Goal: Task Accomplishment & Management: Use online tool/utility

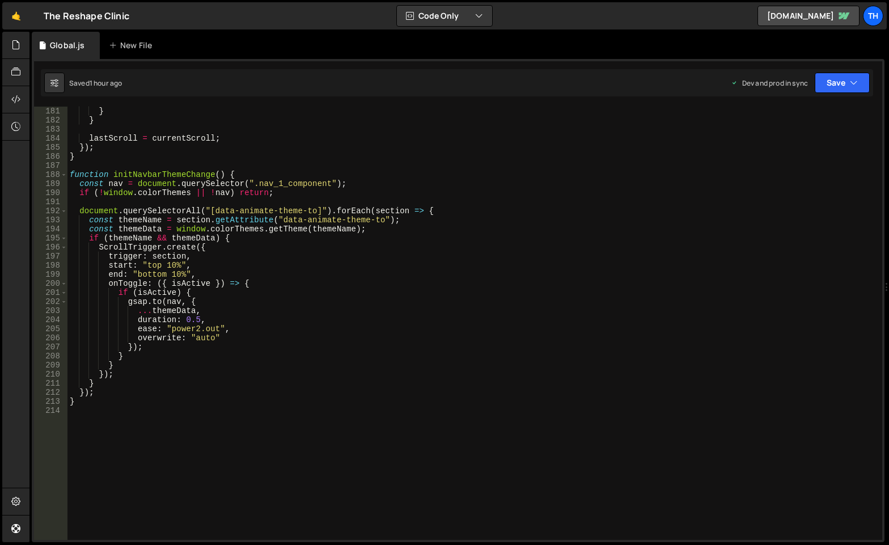
click at [366, 208] on div "} } lastScroll = currentScroll ; }) ; } function initNavbarThemeChange ( ) { co…" at bounding box center [472, 332] width 810 height 451
type textarea "}"
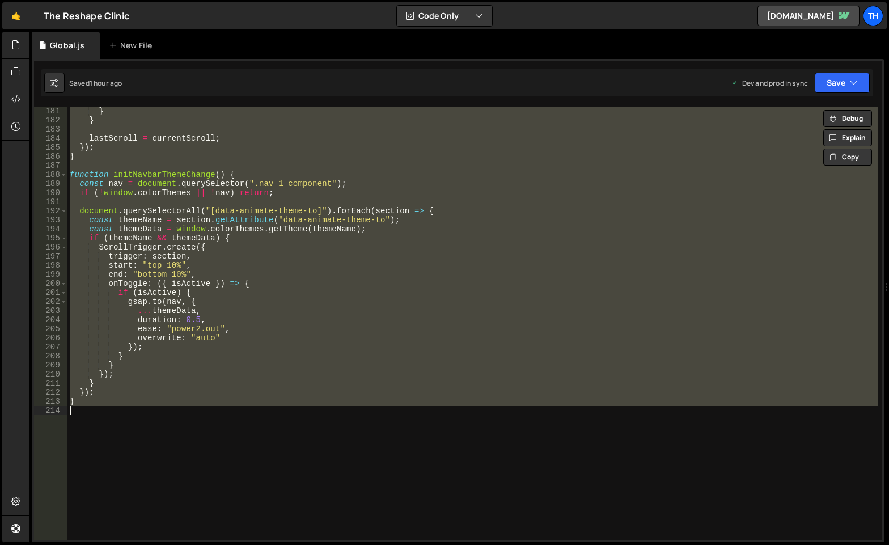
paste textarea
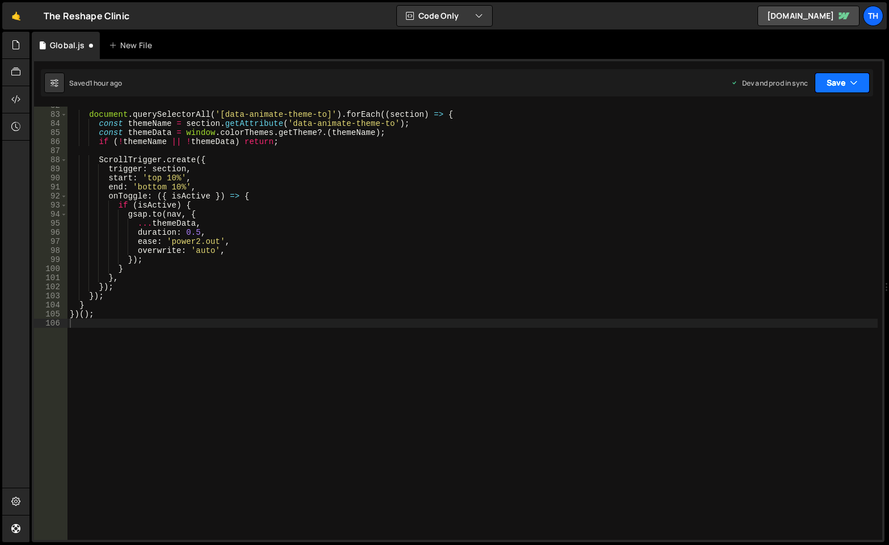
click at [848, 86] on button "Save" at bounding box center [842, 83] width 55 height 20
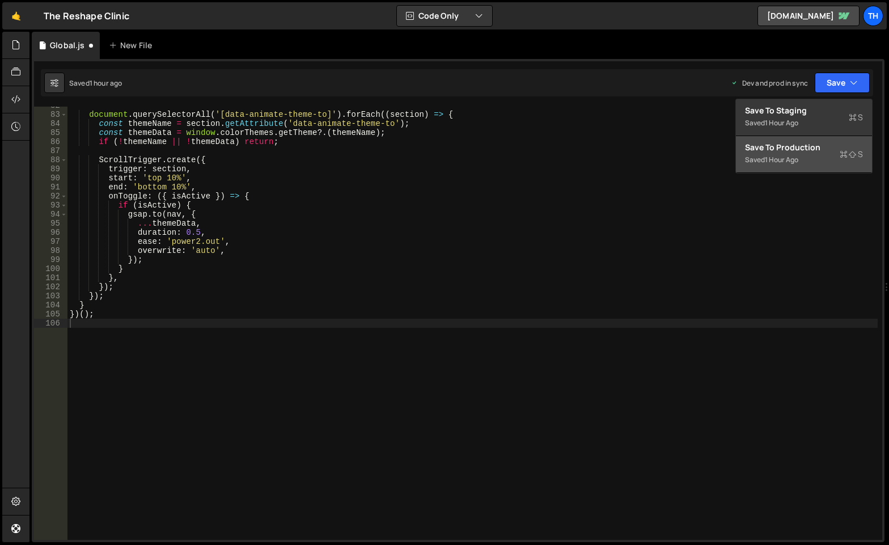
click at [815, 150] on div "Save to Production S" at bounding box center [804, 147] width 118 height 11
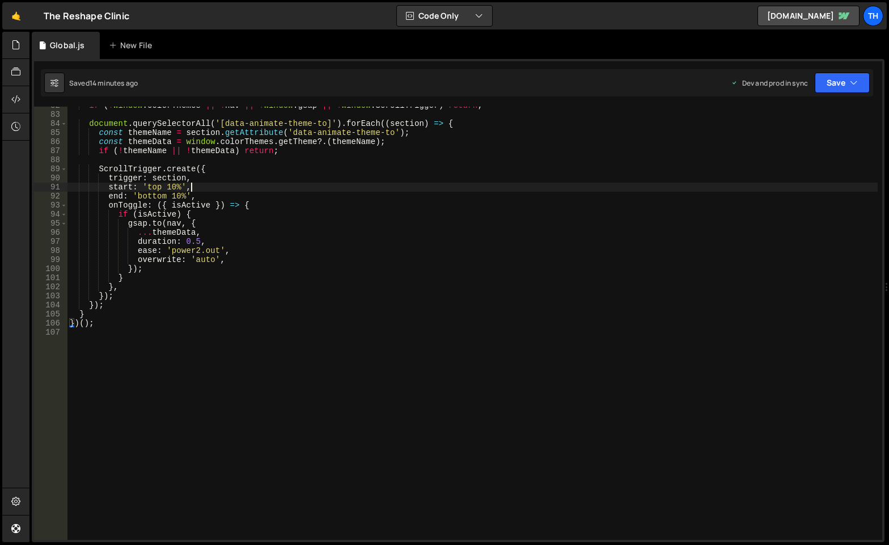
click at [325, 188] on div "if ( ! window . colorThemes || ! nav || ! window . gsap || ! window . ScrollTri…" at bounding box center [472, 326] width 810 height 451
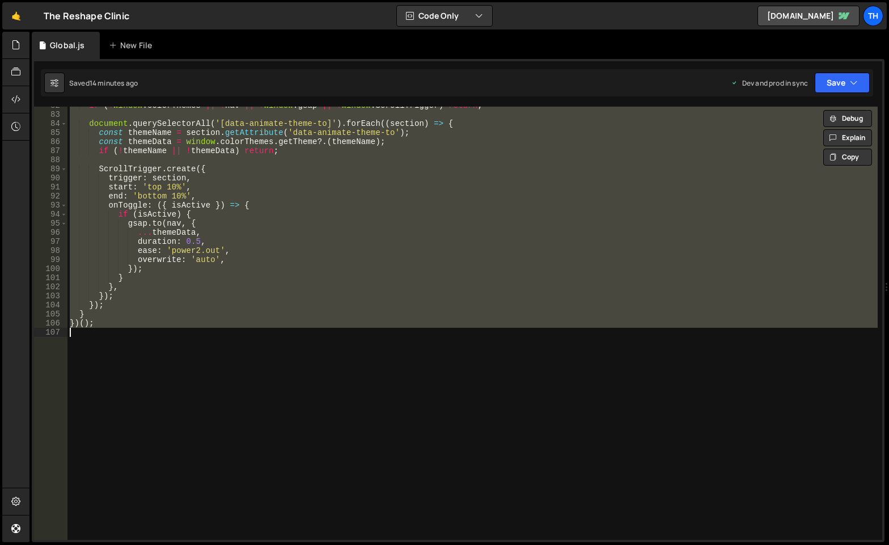
click at [332, 168] on div "if ( ! window . colorThemes || ! nav || ! window . gsap || ! window . ScrollTri…" at bounding box center [472, 323] width 810 height 433
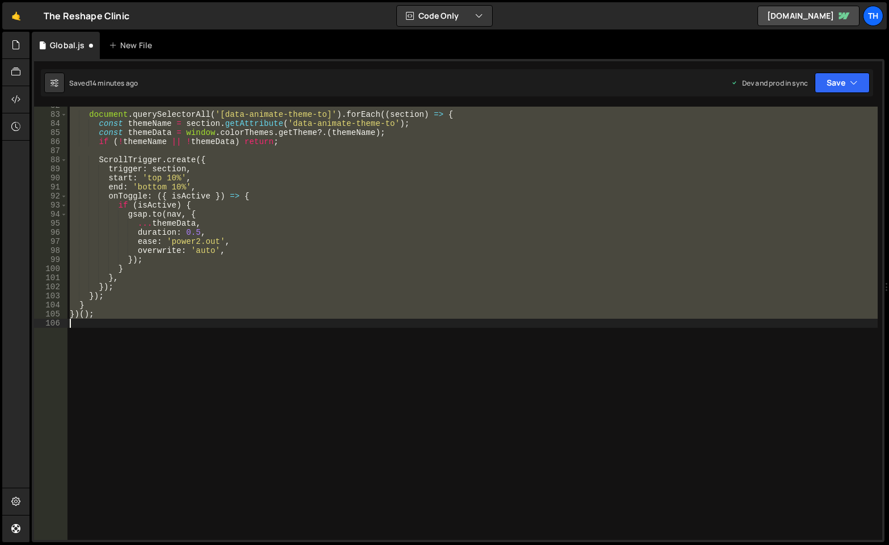
type textarea "}"
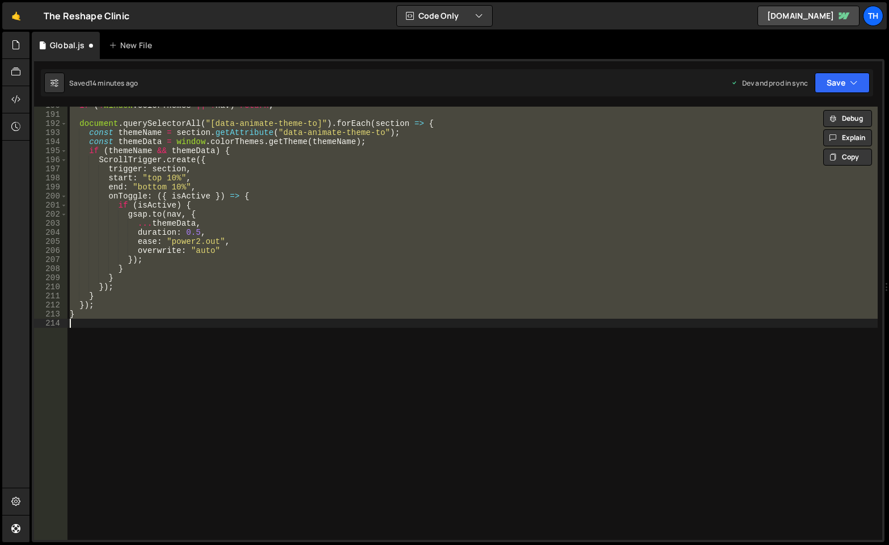
scroll to position [1720, 0]
click at [318, 408] on div "if ( ! window . colorThemes || ! nav ) return ; document . querySelectorAll ( "…" at bounding box center [472, 323] width 810 height 433
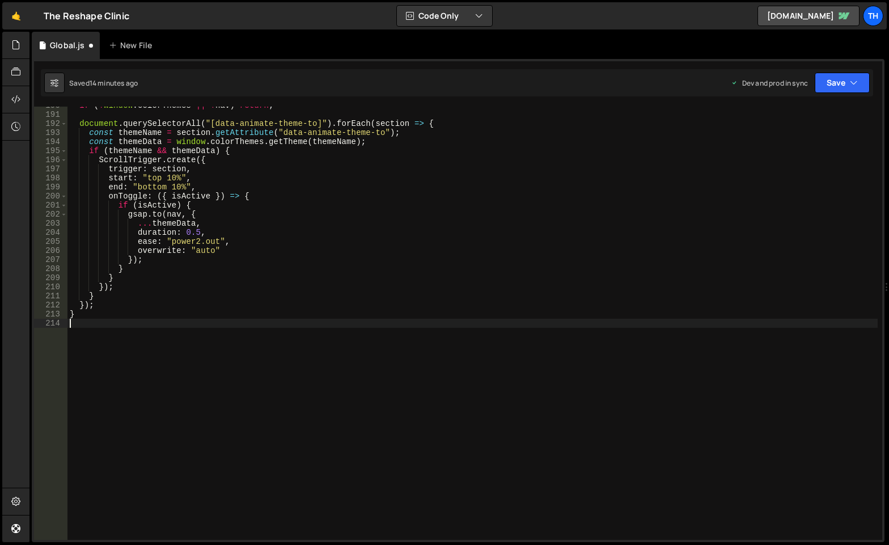
type textarea "}"
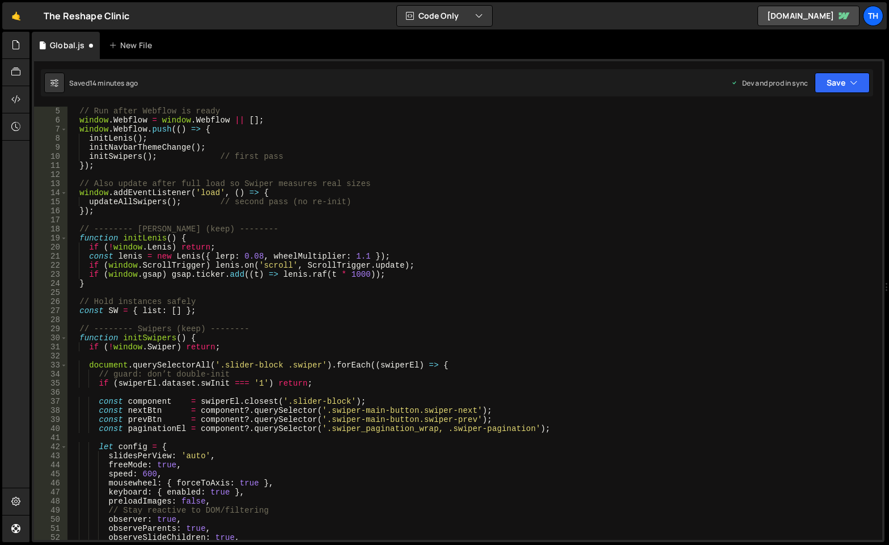
scroll to position [0, 0]
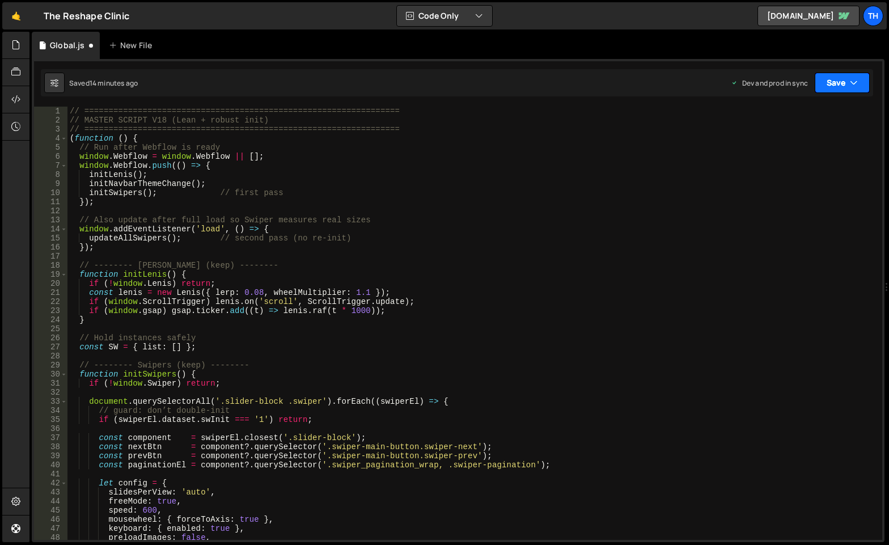
click at [830, 86] on button "Save" at bounding box center [842, 83] width 55 height 20
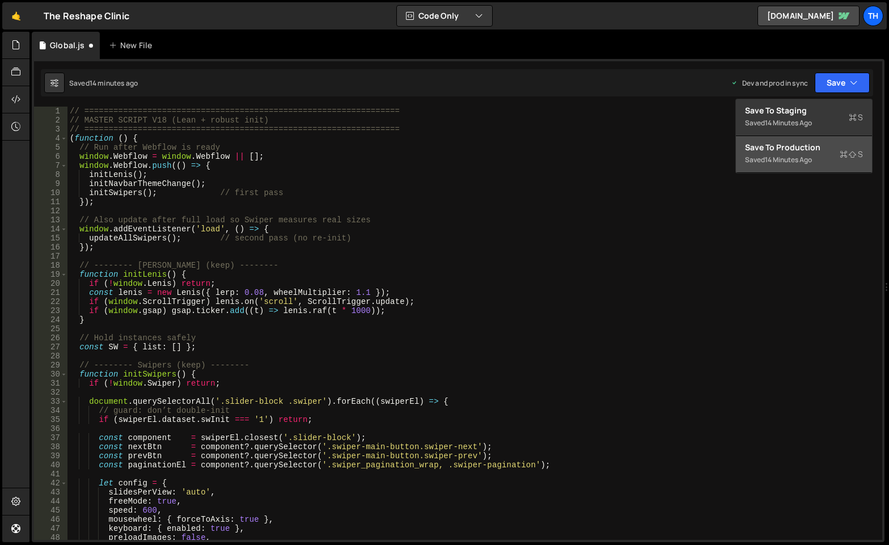
click at [795, 139] on button "Save to Production S Saved 14 minutes ago" at bounding box center [804, 154] width 136 height 37
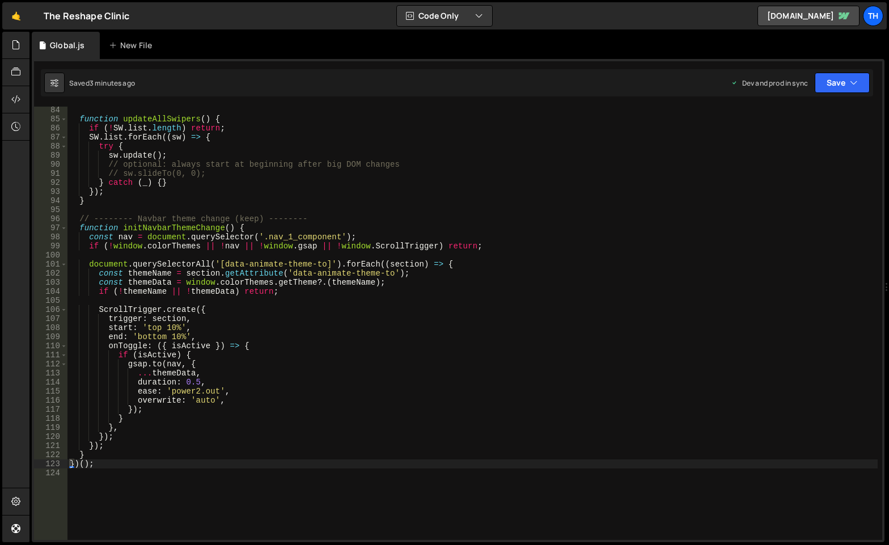
scroll to position [686, 0]
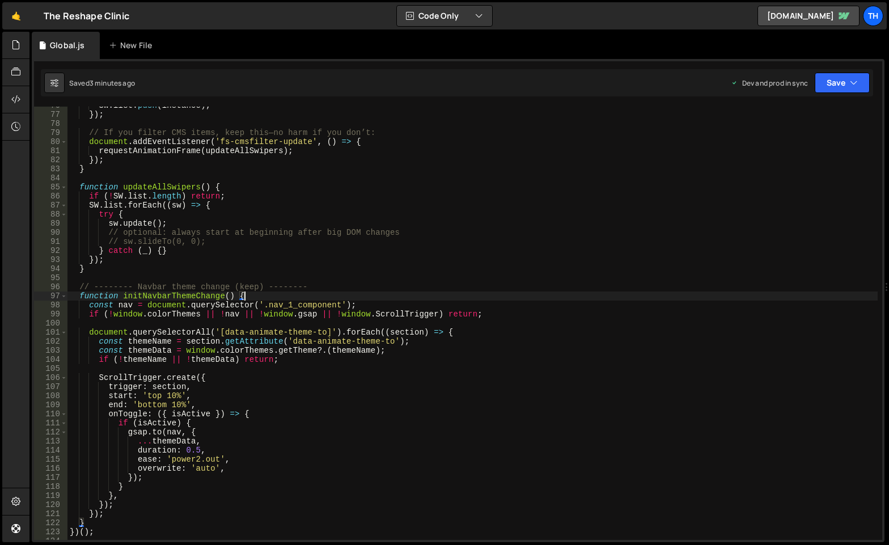
click at [263, 295] on div "SW . list . push ( instance ) ; }) ; // If you filter CMS items, keep this—no h…" at bounding box center [472, 326] width 810 height 451
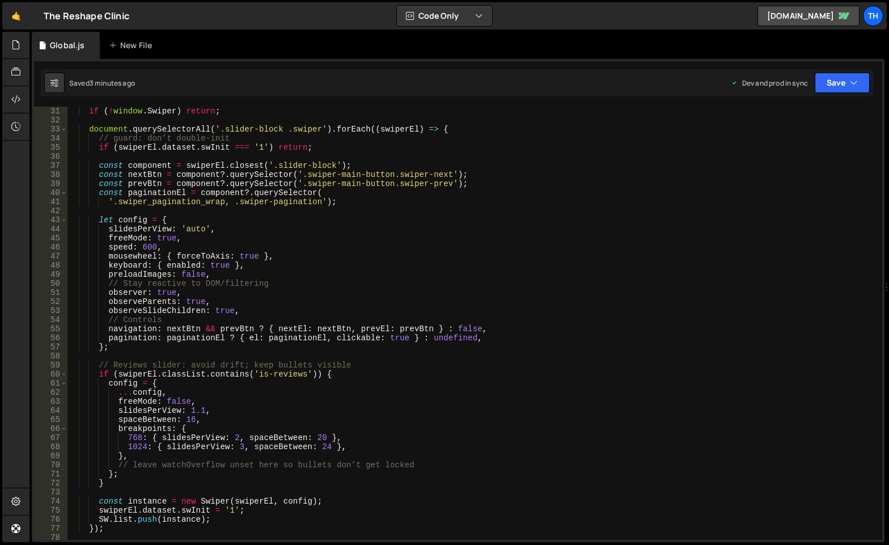
scroll to position [272, 0]
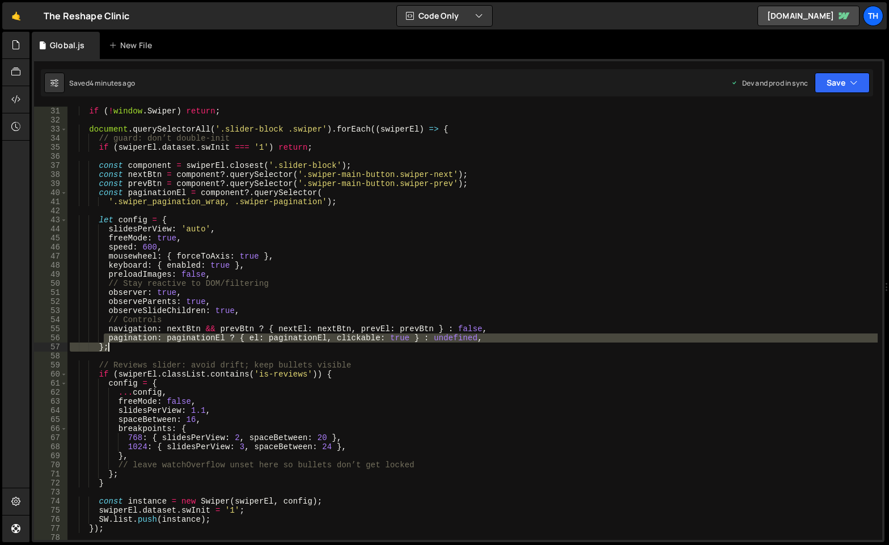
drag, startPoint x: 105, startPoint y: 340, endPoint x: 123, endPoint y: 348, distance: 19.3
click at [123, 348] on div "if ( ! window . Swiper ) return ; document . querySelectorAll ( '.slider-block …" at bounding box center [472, 332] width 810 height 451
paste textarea "},"
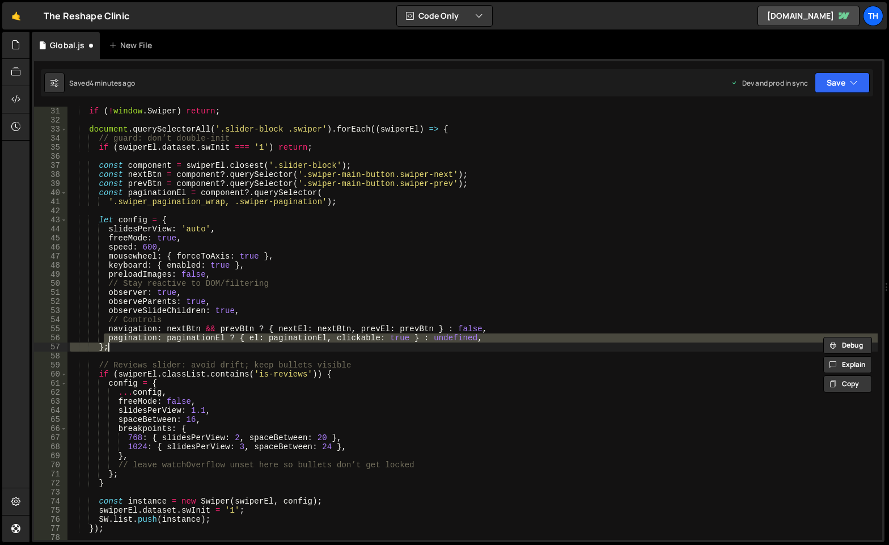
paste textarea "},"
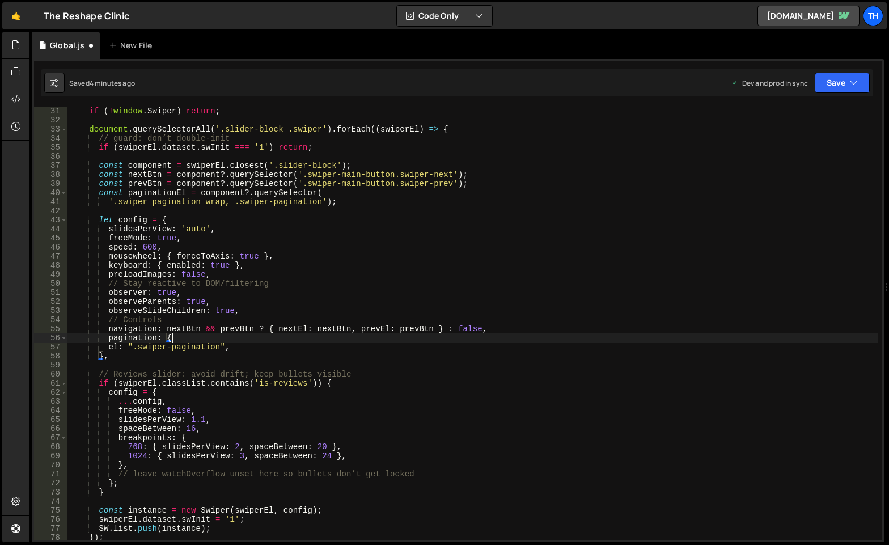
click at [225, 341] on div "if ( ! window . Swiper ) return ; document . querySelectorAll ( '.slider-block …" at bounding box center [472, 332] width 810 height 451
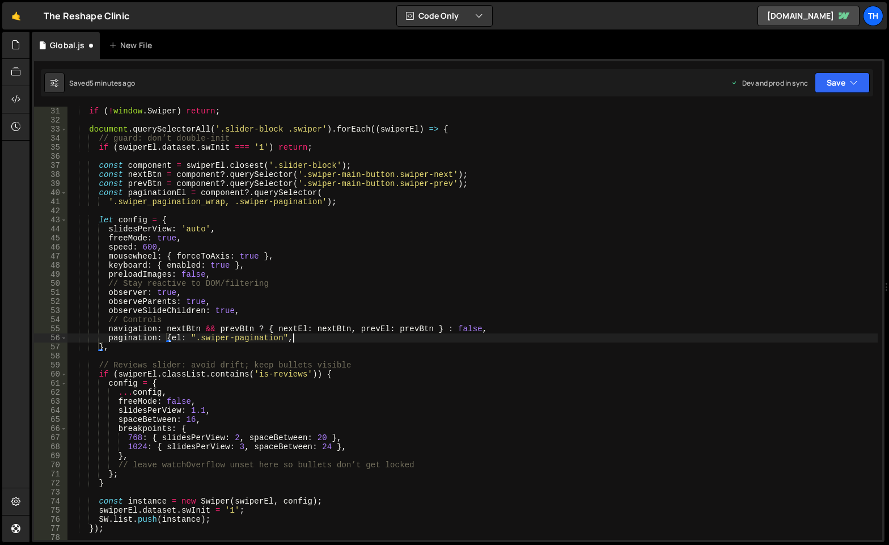
click at [312, 342] on div "if ( ! window . Swiper ) return ; document . querySelectorAll ( '.slider-block …" at bounding box center [472, 332] width 810 height 451
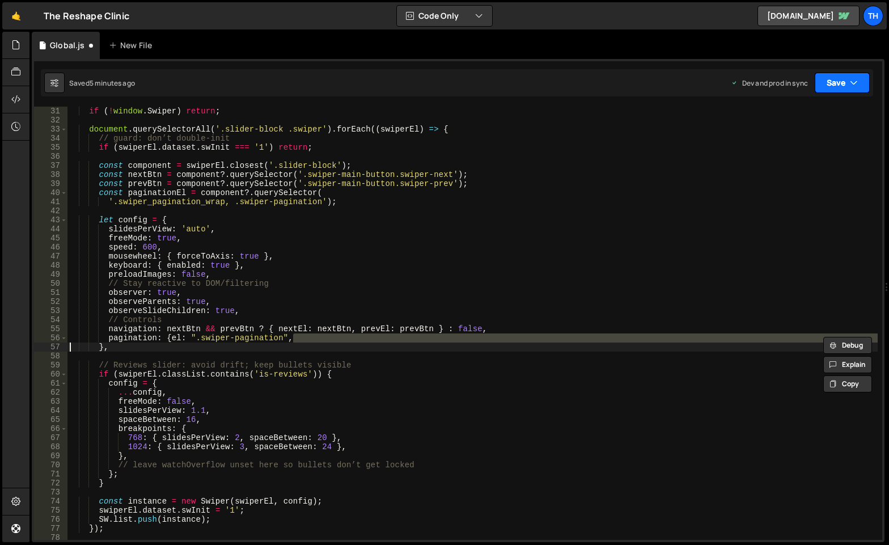
click at [850, 80] on icon "button" at bounding box center [854, 82] width 8 height 11
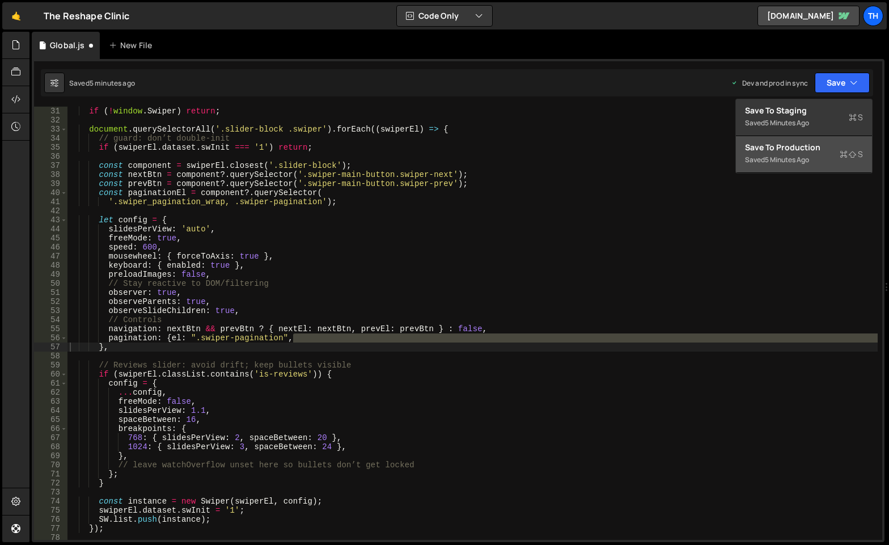
click at [815, 140] on button "Save to Production S Saved 5 minutes ago" at bounding box center [804, 154] width 136 height 37
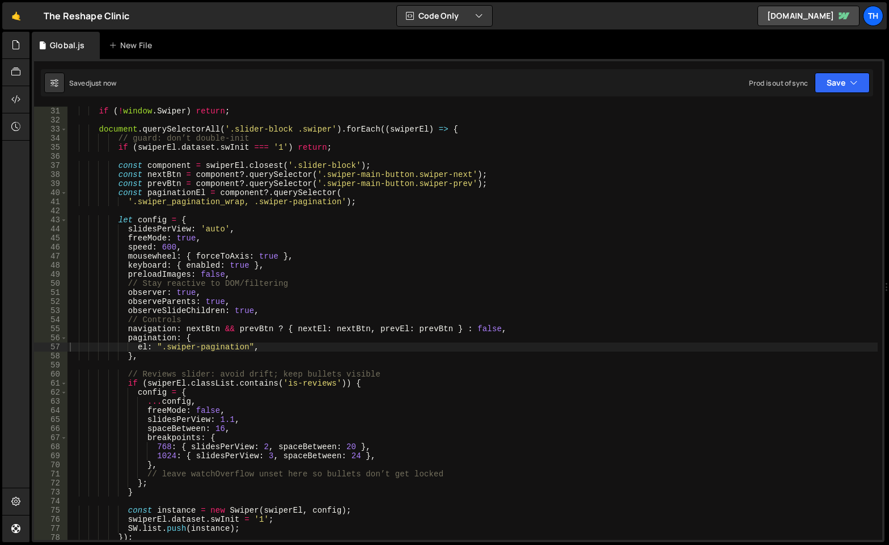
click at [160, 360] on div "if ( ! window . Swiper ) return ; document . querySelectorAll ( '.slider-block …" at bounding box center [472, 332] width 810 height 451
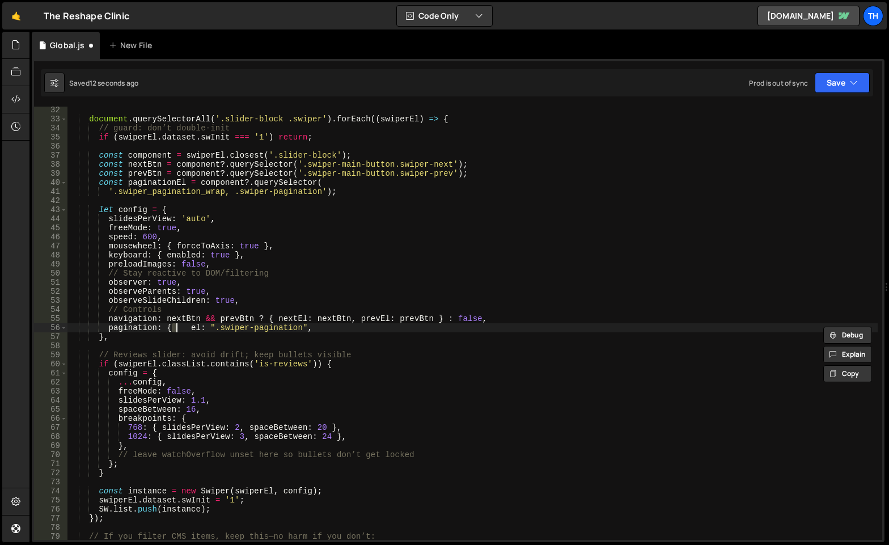
scroll to position [282, 0]
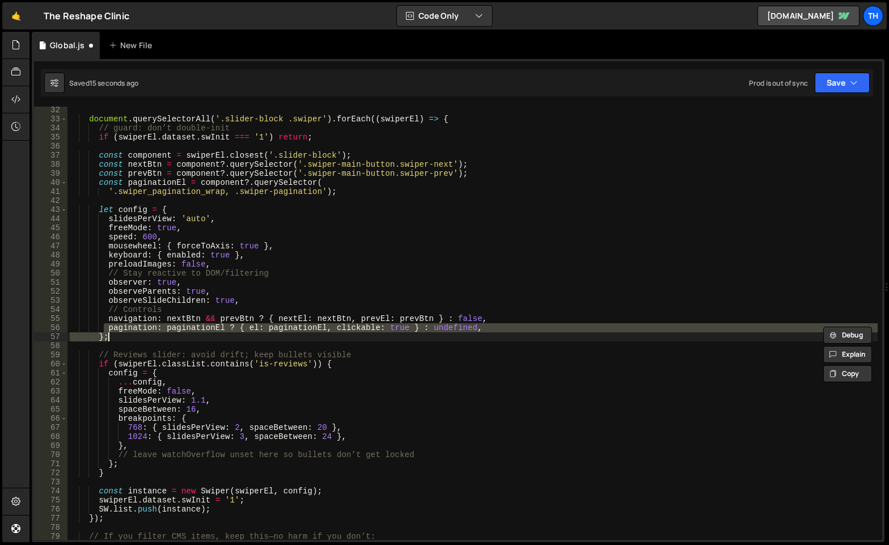
paste textarea "},"
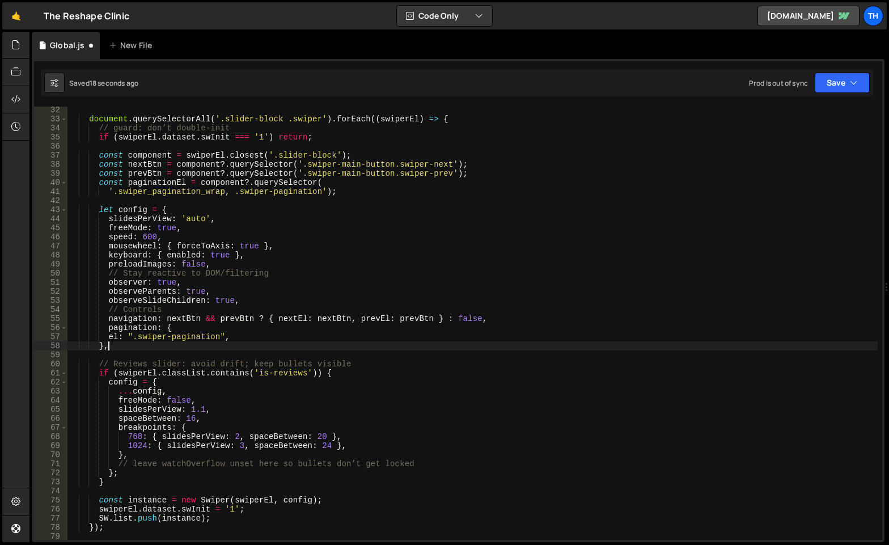
scroll to position [0, 2]
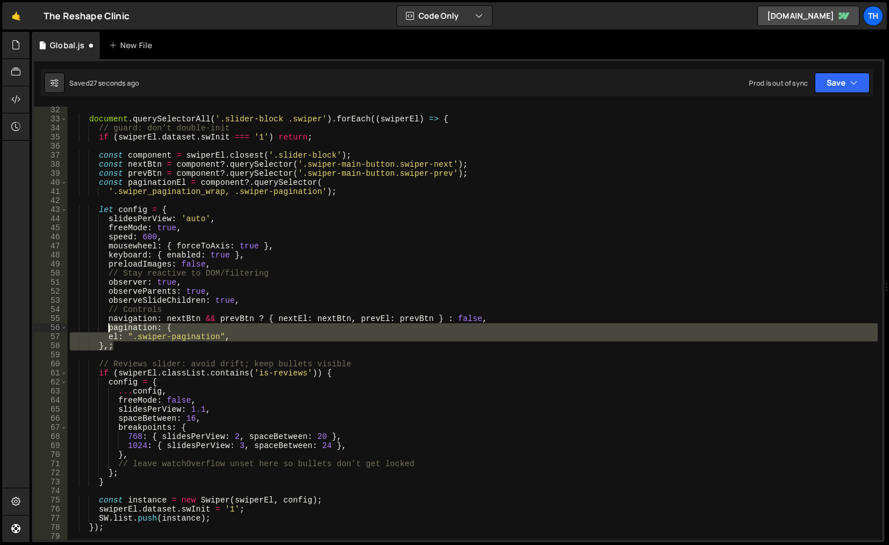
drag, startPoint x: 119, startPoint y: 345, endPoint x: 111, endPoint y: 331, distance: 16.7
click at [111, 331] on div "document . querySelectorAll ( '.slider-block .swiper' ) . forEach (( swiperEl )…" at bounding box center [472, 330] width 810 height 451
paste textarea "</scr"
type textarea "</scr"
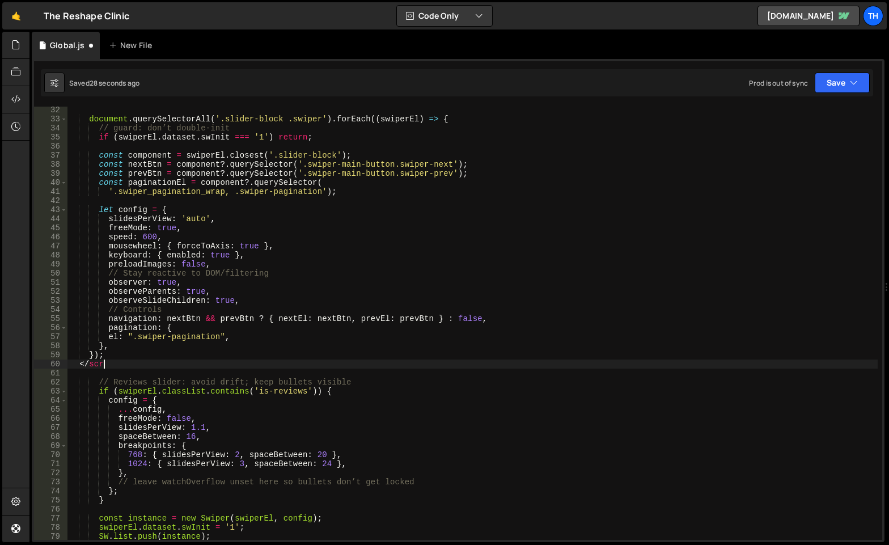
scroll to position [0, 2]
drag, startPoint x: 114, startPoint y: 366, endPoint x: 18, endPoint y: 366, distance: 95.8
click at [18, 366] on div "Hold on a sec... Are you certain you wish to leave this page? Any changes you'v…" at bounding box center [444, 272] width 889 height 545
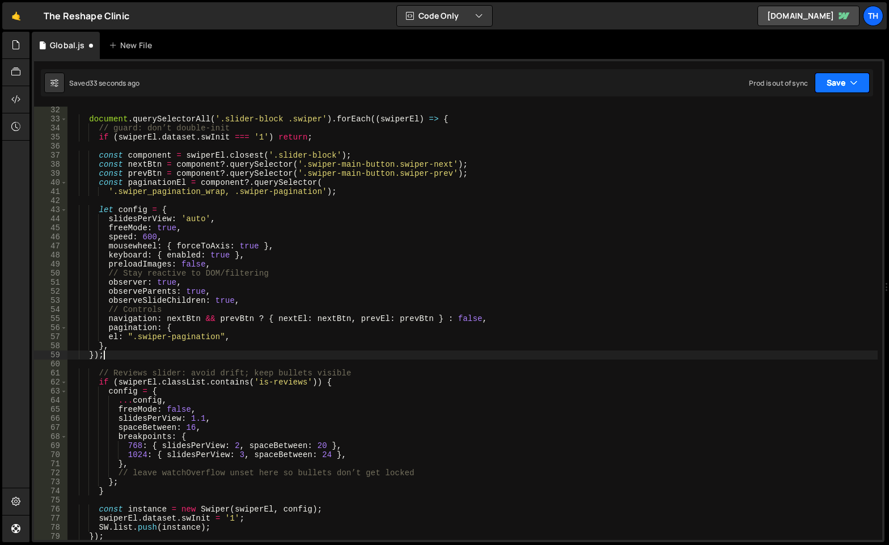
click at [839, 86] on button "Save" at bounding box center [842, 83] width 55 height 20
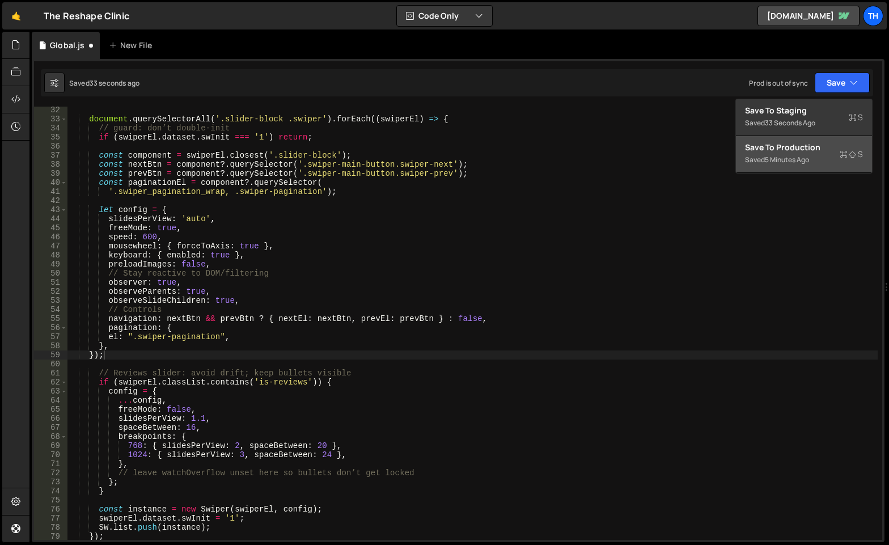
click at [801, 146] on div "Save to Production S" at bounding box center [804, 147] width 118 height 11
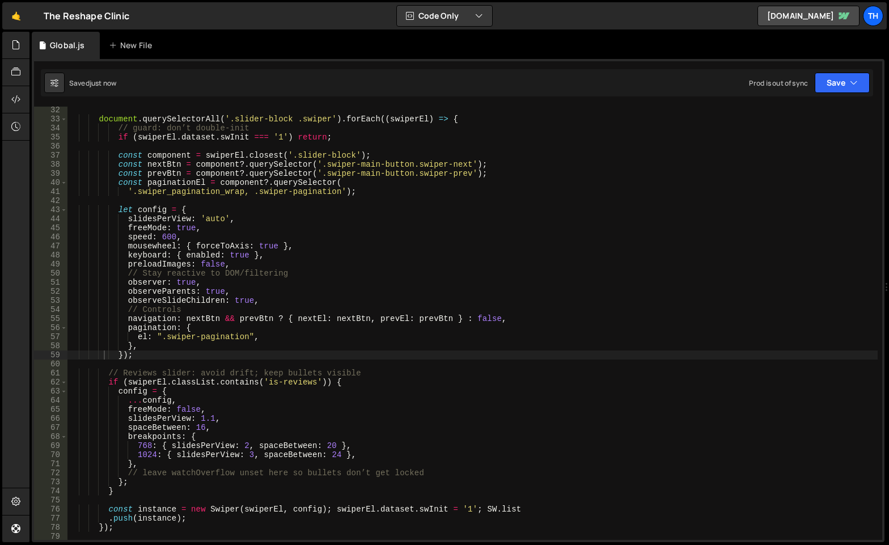
type textarea "});"
drag, startPoint x: 145, startPoint y: 356, endPoint x: 35, endPoint y: 352, distance: 110.1
click at [35, 352] on div "}); 32 33 34 35 36 37 38 39 40 41 42 43 44 45 46 47 48 49 50 51 52 53 54 55 56 …" at bounding box center [458, 323] width 848 height 433
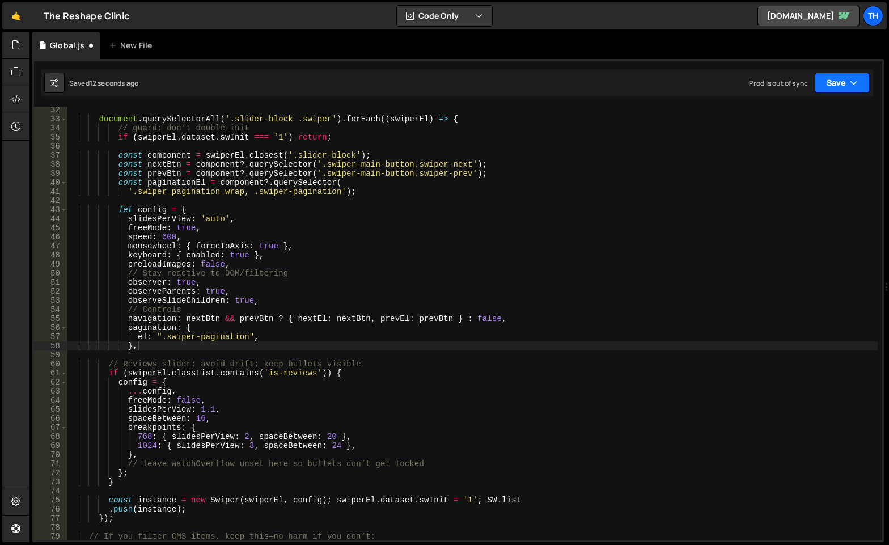
click at [830, 78] on button "Save" at bounding box center [842, 83] width 55 height 20
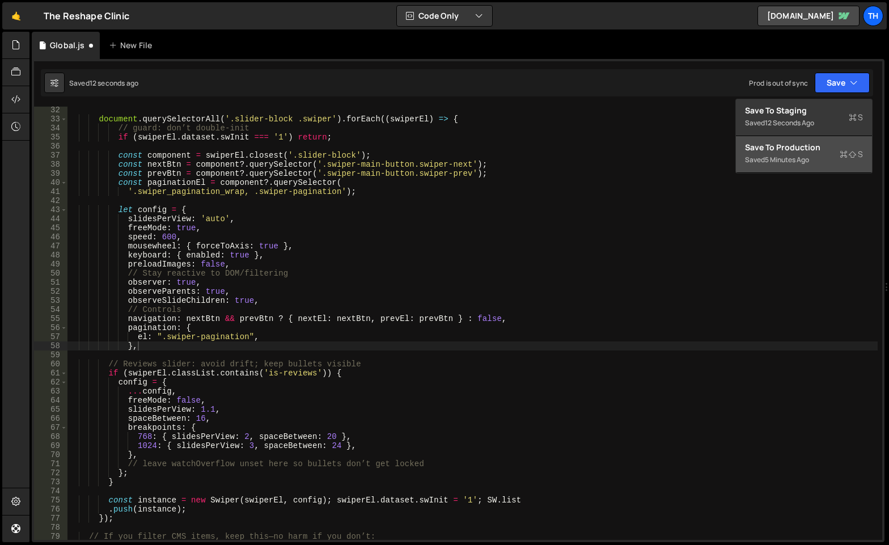
click at [779, 143] on div "Save to Production S" at bounding box center [804, 147] width 118 height 11
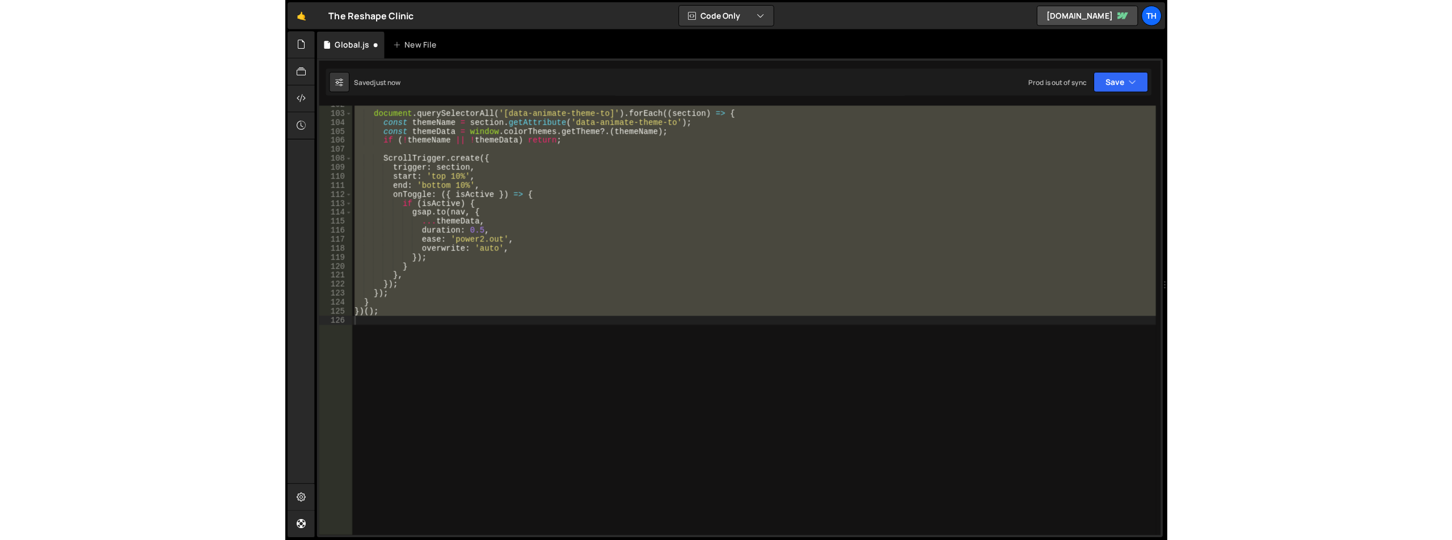
scroll to position [319, 0]
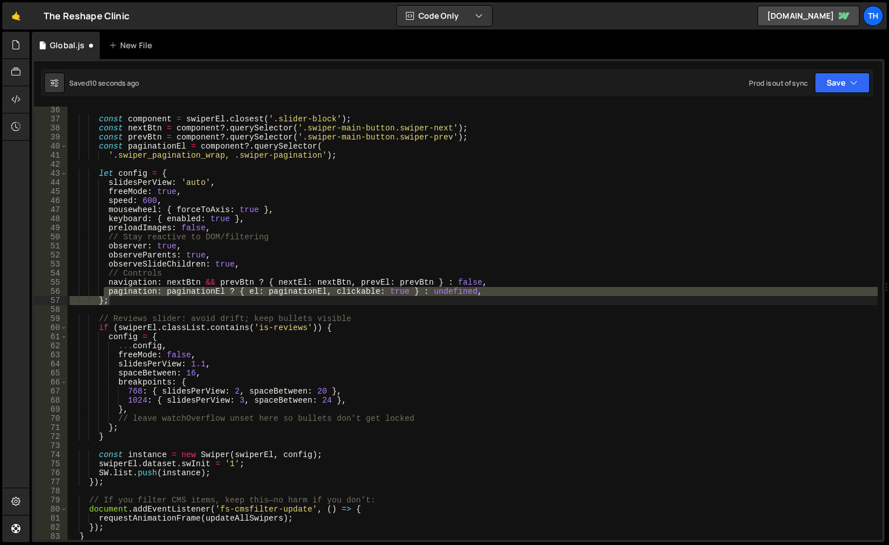
click at [306, 286] on div "const component = swiperEl . closest ( '.slider-block' ) ; const nextBtn = comp…" at bounding box center [472, 330] width 810 height 451
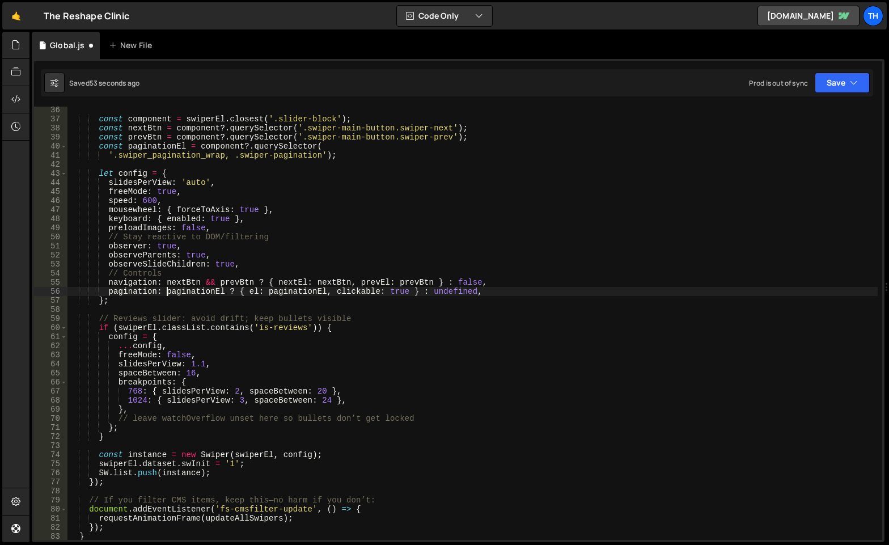
click at [167, 294] on div "const component = swiperEl . closest ( '.slider-block' ) ; const nextBtn = comp…" at bounding box center [472, 330] width 810 height 451
type textarea "pagination: paginationEl ? { el: paginationEl, clickable: true } : undefined,"
click at [145, 306] on div "const component = swiperEl . closest ( '.slider-block' ) ; const nextBtn = comp…" at bounding box center [472, 330] width 810 height 451
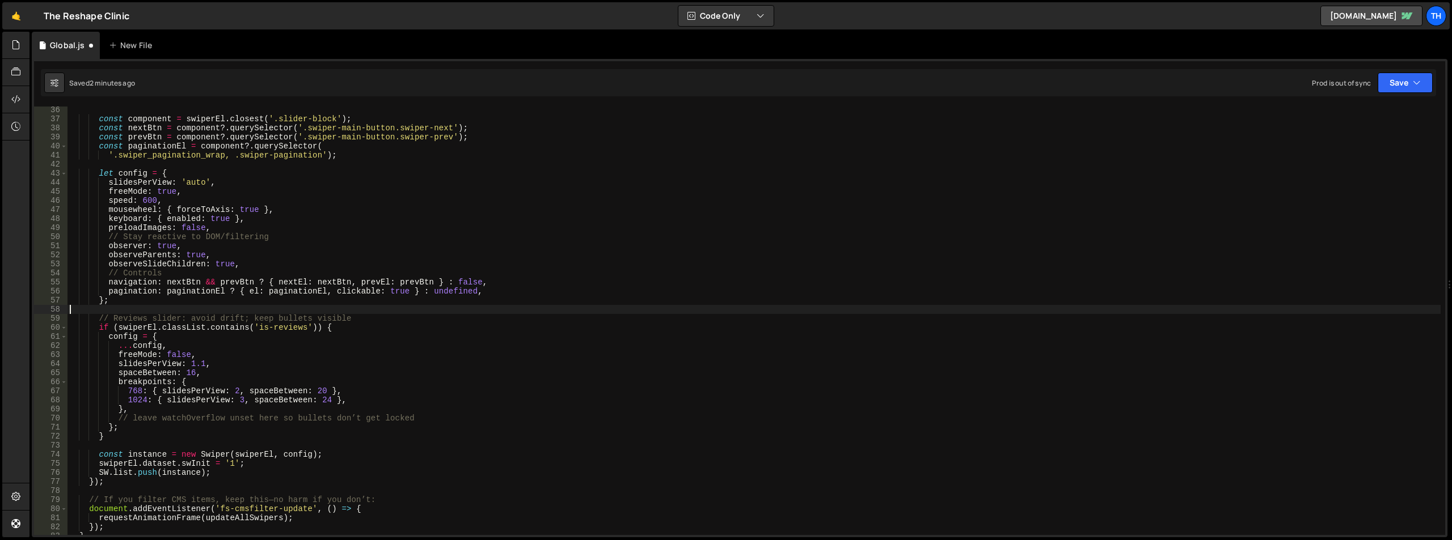
drag, startPoint x: 143, startPoint y: 305, endPoint x: 134, endPoint y: 302, distance: 10.0
click at [143, 305] on div "const component = swiperEl . closest ( '.slider-block' ) ; const nextBtn = comp…" at bounding box center [753, 328] width 1373 height 447
drag, startPoint x: 109, startPoint y: 291, endPoint x: 531, endPoint y: 287, distance: 421.9
click at [531, 287] on div "const component = swiperEl . closest ( '.slider-block' ) ; const nextBtn = comp…" at bounding box center [753, 328] width 1373 height 447
paste textarea "el: '.swiper-pagination'"
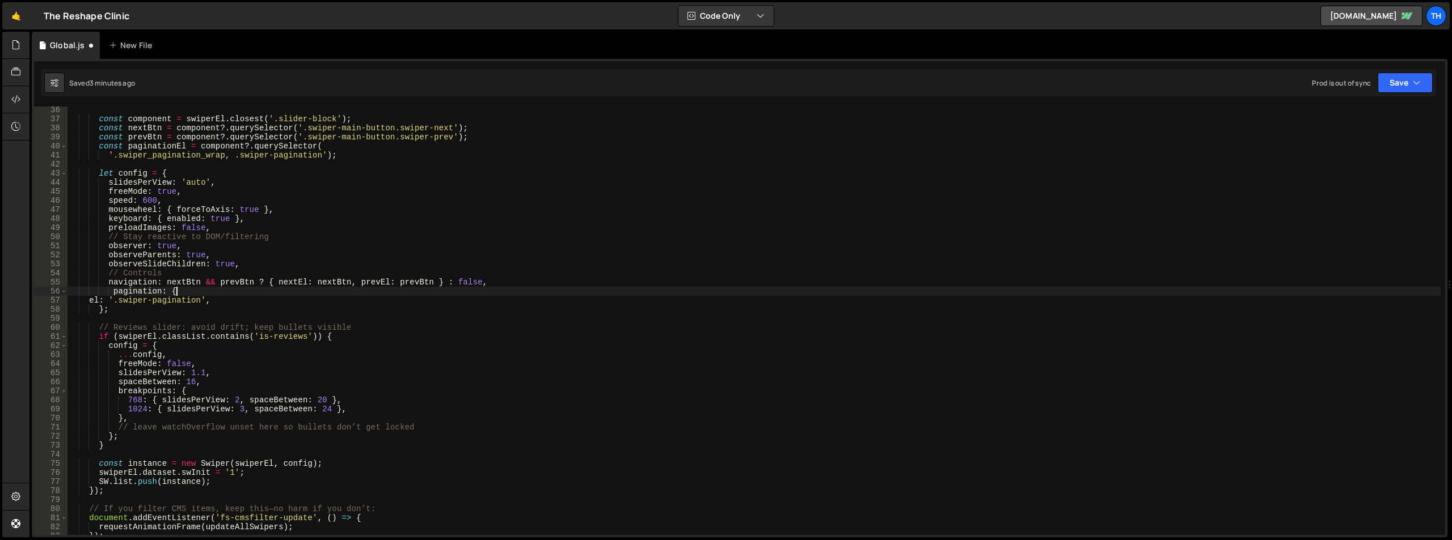
click at [255, 295] on div "const component = swiperEl . closest ( '.slider-block' ) ; const nextBtn = comp…" at bounding box center [753, 328] width 1373 height 447
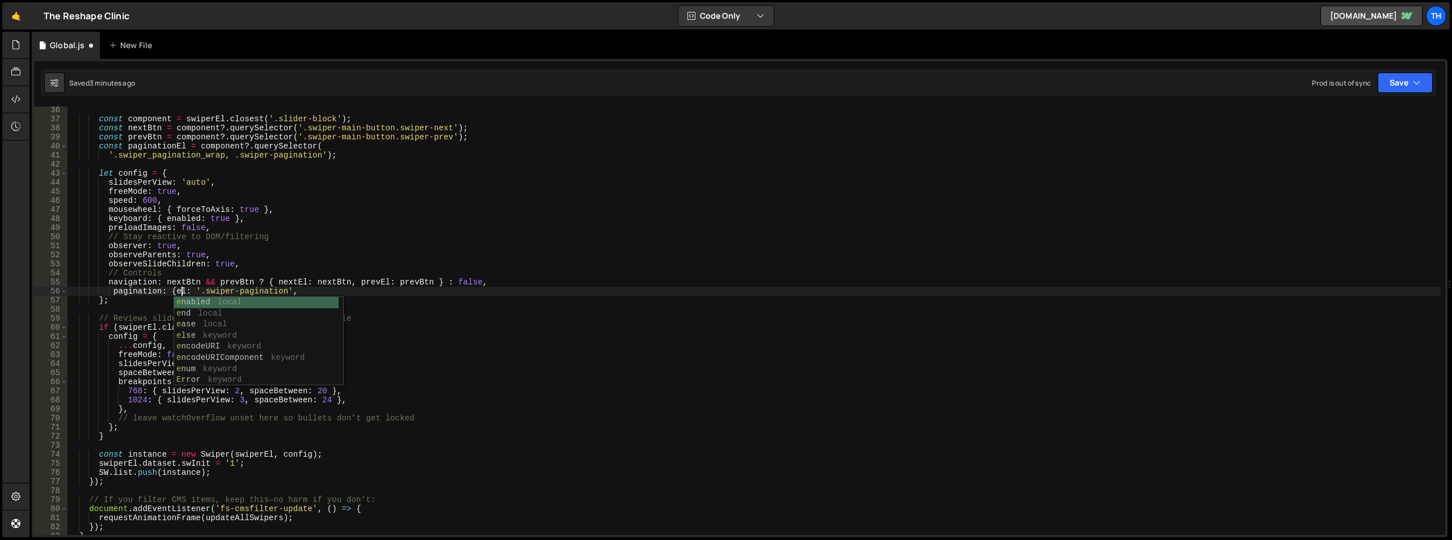
scroll to position [0, 7]
click at [285, 290] on div "const component = swiperEl . closest ( '.slider-block' ) ; const nextBtn = comp…" at bounding box center [753, 328] width 1373 height 447
click at [286, 290] on div "const component = swiperEl . closest ( '.slider-block' ) ; const nextBtn = comp…" at bounding box center [753, 328] width 1373 height 447
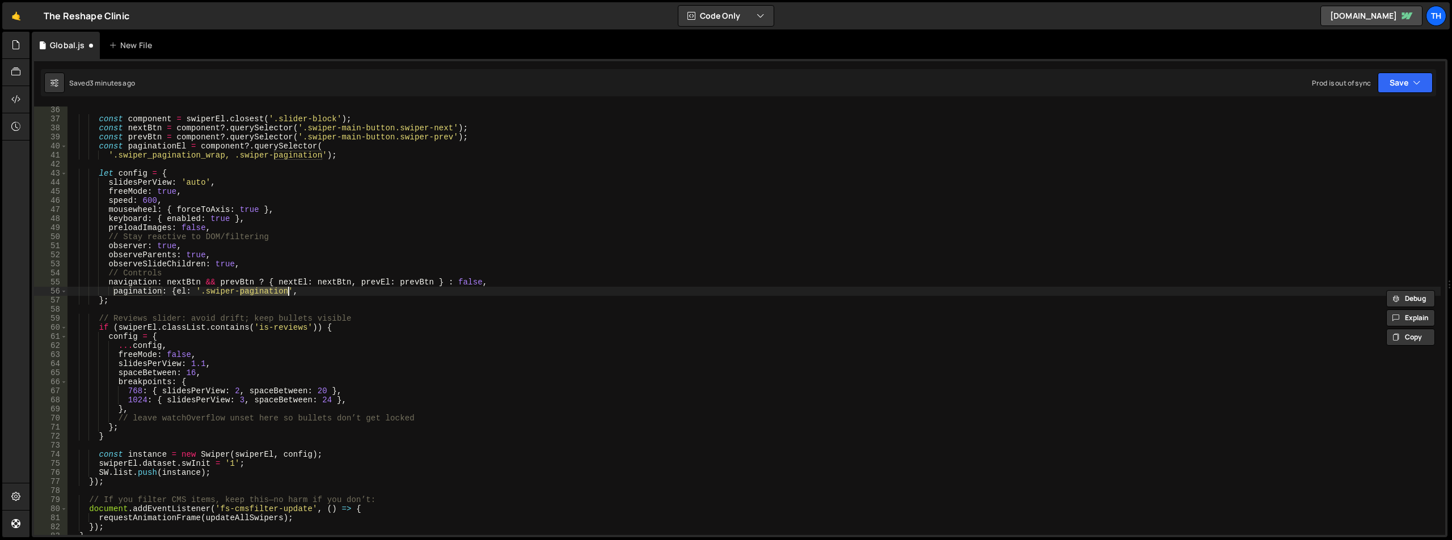
click at [236, 293] on div "const component = swiperEl . closest ( '.slider-block' ) ; const nextBtn = comp…" at bounding box center [753, 328] width 1373 height 447
click at [272, 301] on div "swiper_pagination _wrap local" at bounding box center [288, 313] width 169 height 33
click at [453, 301] on div "const component = swiperEl . closest ( '.slider-block' ) ; const nextBtn = comp…" at bounding box center [753, 328] width 1373 height 447
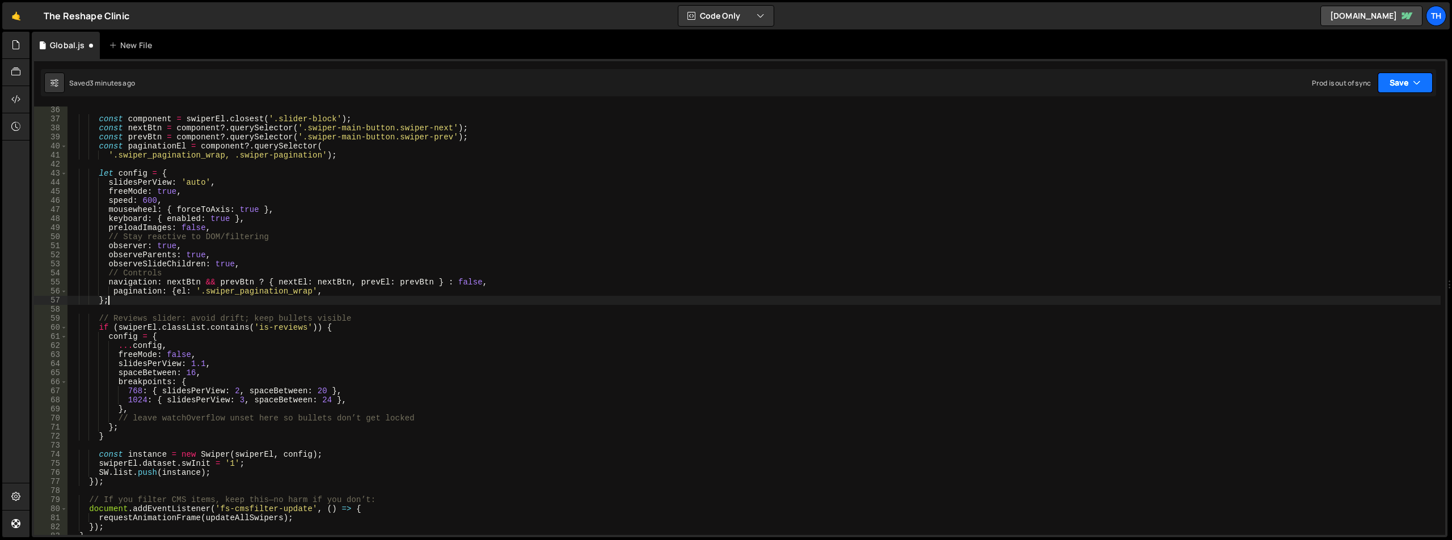
type textarea "};"
click at [889, 84] on button "Save" at bounding box center [1404, 83] width 55 height 20
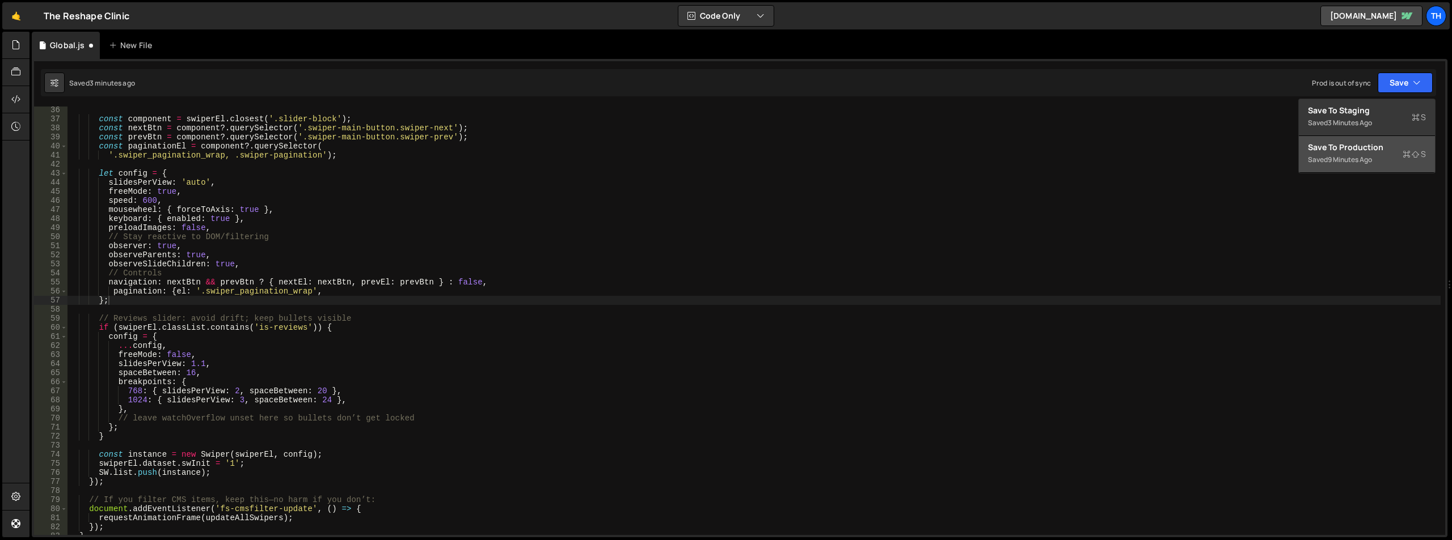
click at [889, 147] on div "Save to Production S" at bounding box center [1367, 147] width 118 height 11
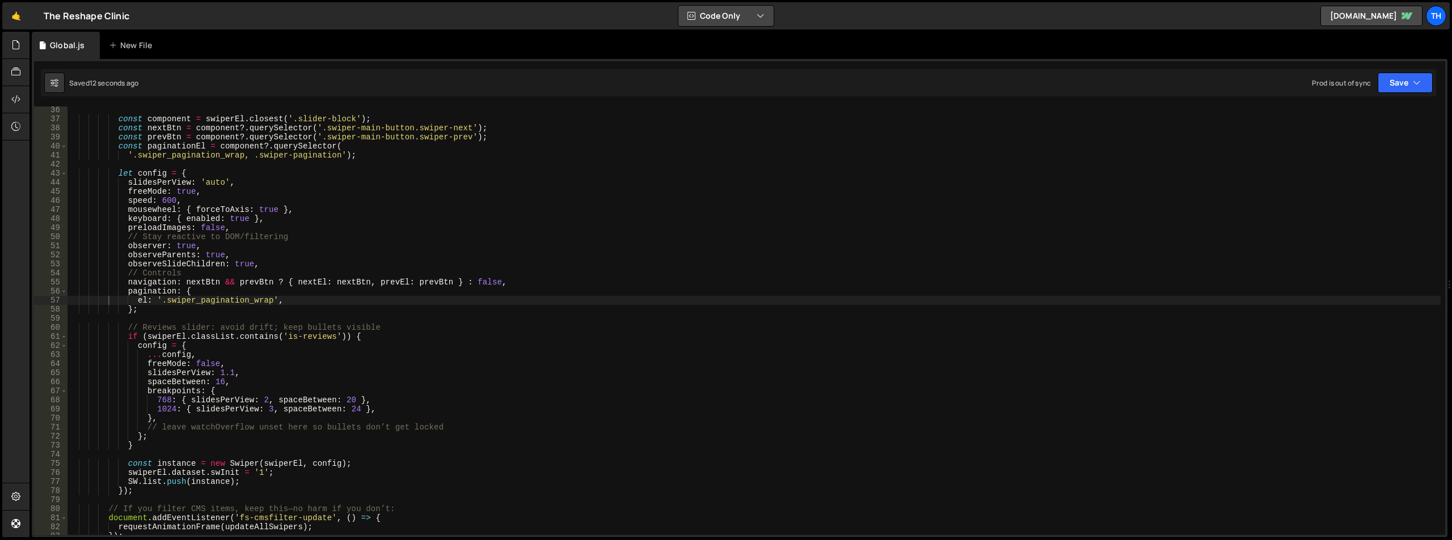
drag, startPoint x: 749, startPoint y: 15, endPoint x: 751, endPoint y: 35, distance: 20.0
click at [749, 16] on button "Code Only" at bounding box center [725, 16] width 95 height 20
click at [746, 54] on button "Code + Tools" at bounding box center [726, 61] width 95 height 20
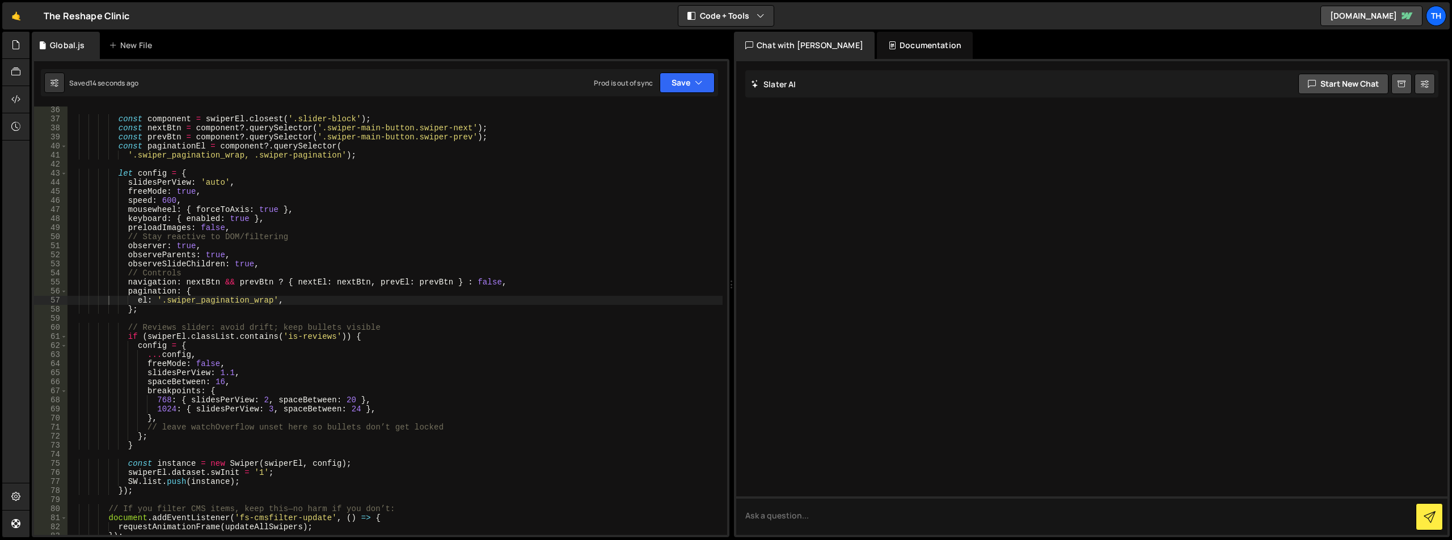
click at [862, 159] on div at bounding box center [1091, 298] width 711 height 474
click at [821, 518] on textarea at bounding box center [1091, 516] width 711 height 39
type textarea "wheres the fault?"
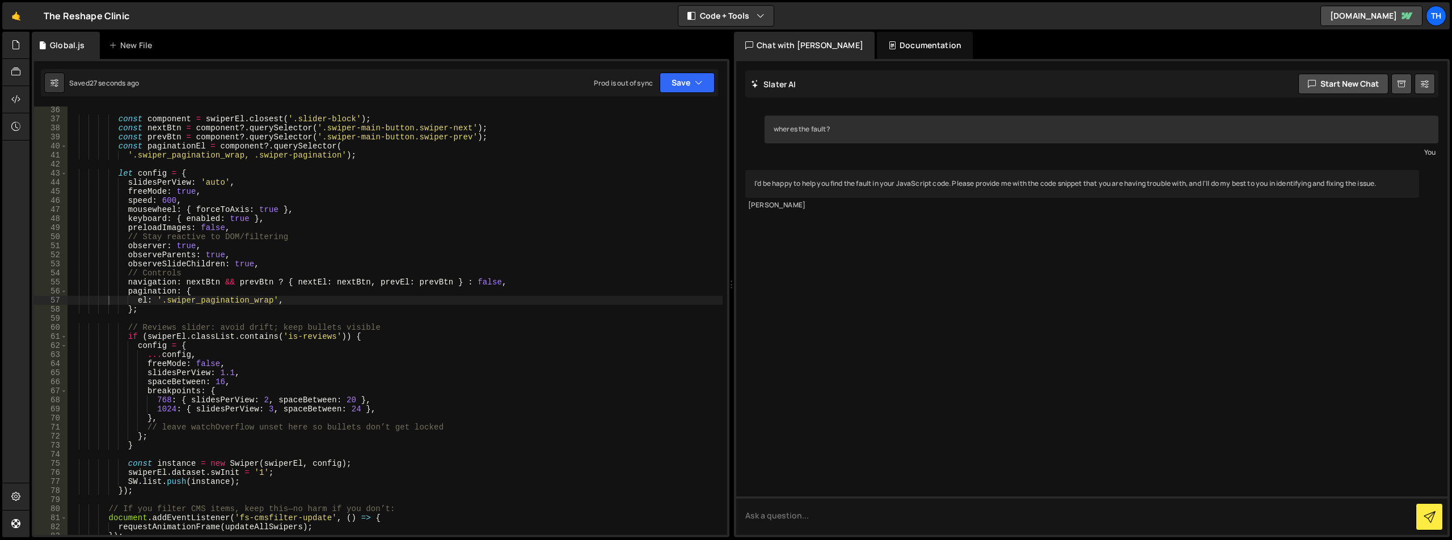
scroll to position [0, 0]
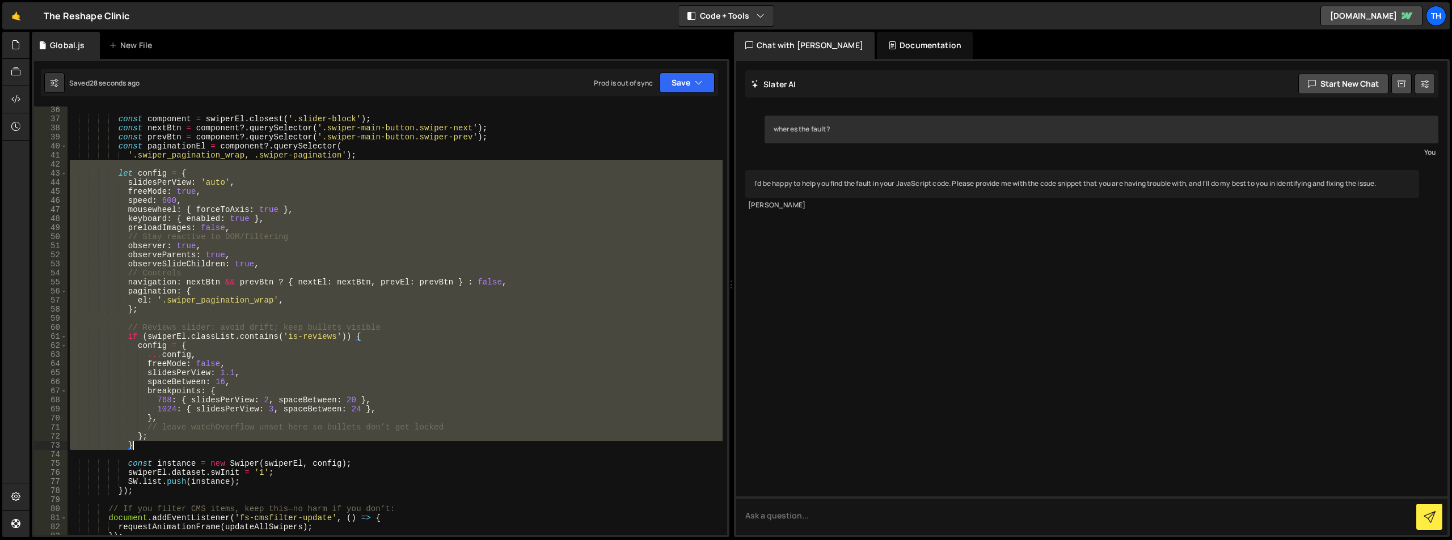
drag, startPoint x: 127, startPoint y: 164, endPoint x: 196, endPoint y: 449, distance: 292.8
click at [196, 449] on div "const component = swiperEl . closest ( '.slider-block' ) ; const nextBtn = comp…" at bounding box center [394, 328] width 655 height 447
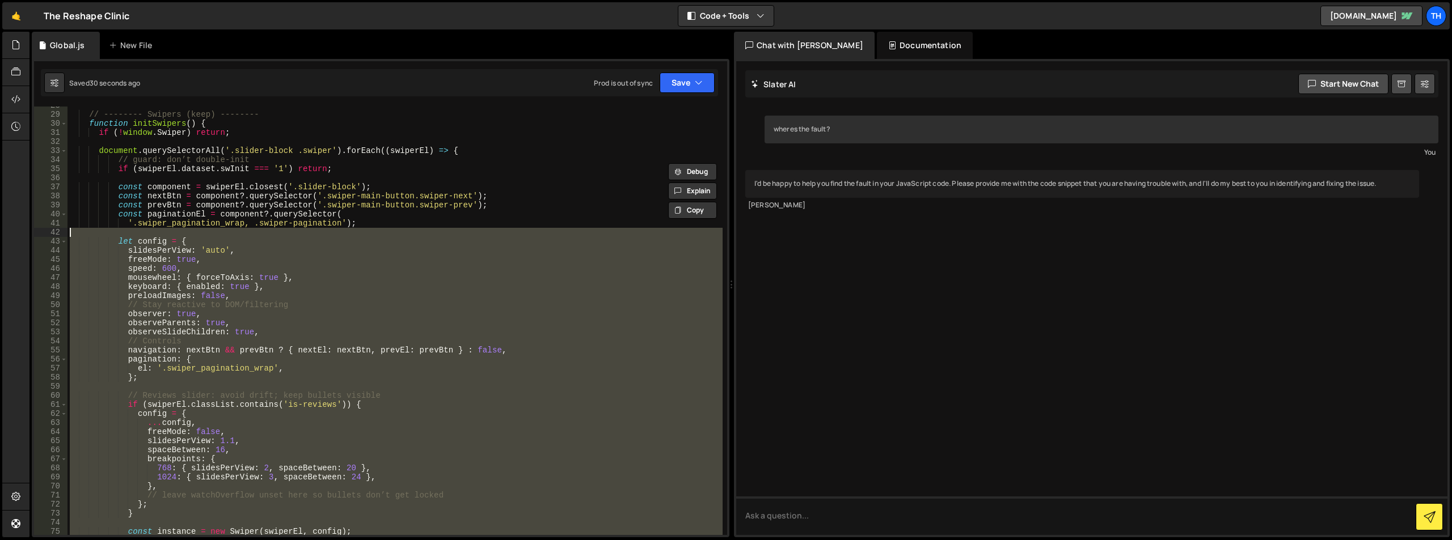
scroll to position [251, 0]
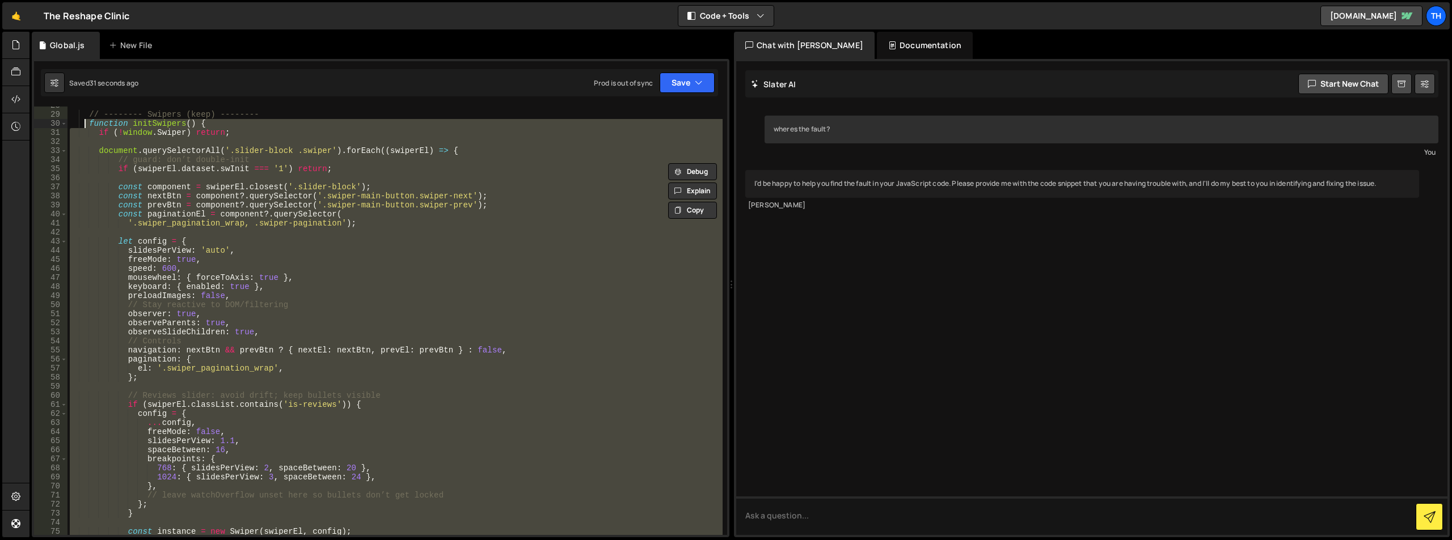
drag, startPoint x: 147, startPoint y: 494, endPoint x: 84, endPoint y: 121, distance: 378.3
click at [84, 121] on div "// -------- Swipers (keep) -------- function initSwipers ( ) { if ( ! window . …" at bounding box center [394, 324] width 655 height 447
type textarea "function initSwipers() { if (!window.Swiper) return;"
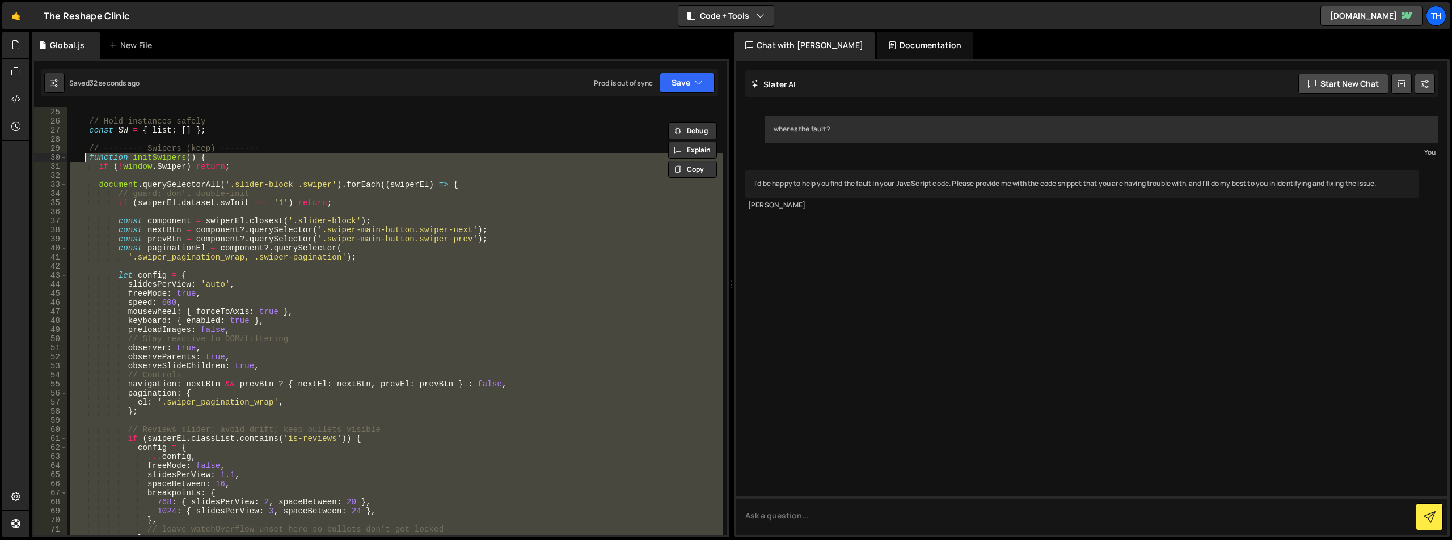
scroll to position [217, 0]
click at [799, 528] on textarea at bounding box center [1091, 516] width 711 height 39
paste textarea "loremips doloRsitame() { co (!adipis.Elitse) doeius; temporin.utlabOreetdolOre(…"
type textarea "loremips doloRsitame() { co (!adipis.Elitse) doeius; temporin.utlabOreetdolOre(…"
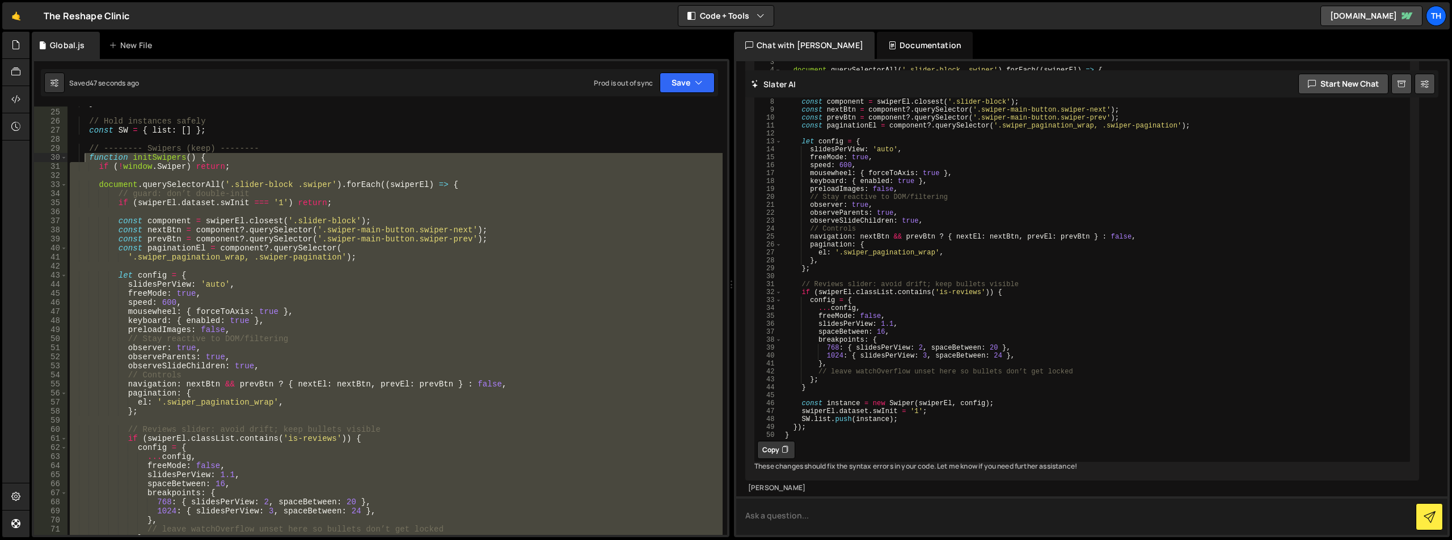
scroll to position [835, 0]
click at [767, 441] on button "Copy" at bounding box center [776, 450] width 38 height 18
click at [131, 168] on div "} // Hold instances safely const SW = { list : [ ] } ; // -------- Swipers (kee…" at bounding box center [394, 321] width 655 height 429
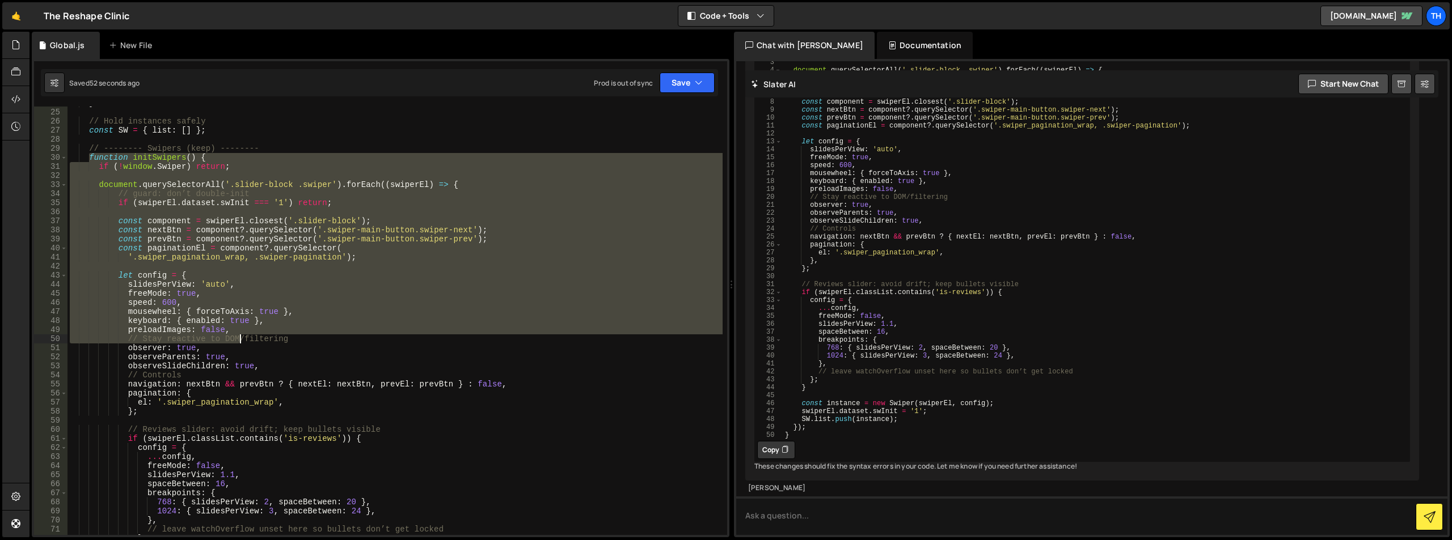
scroll to position [387, 0]
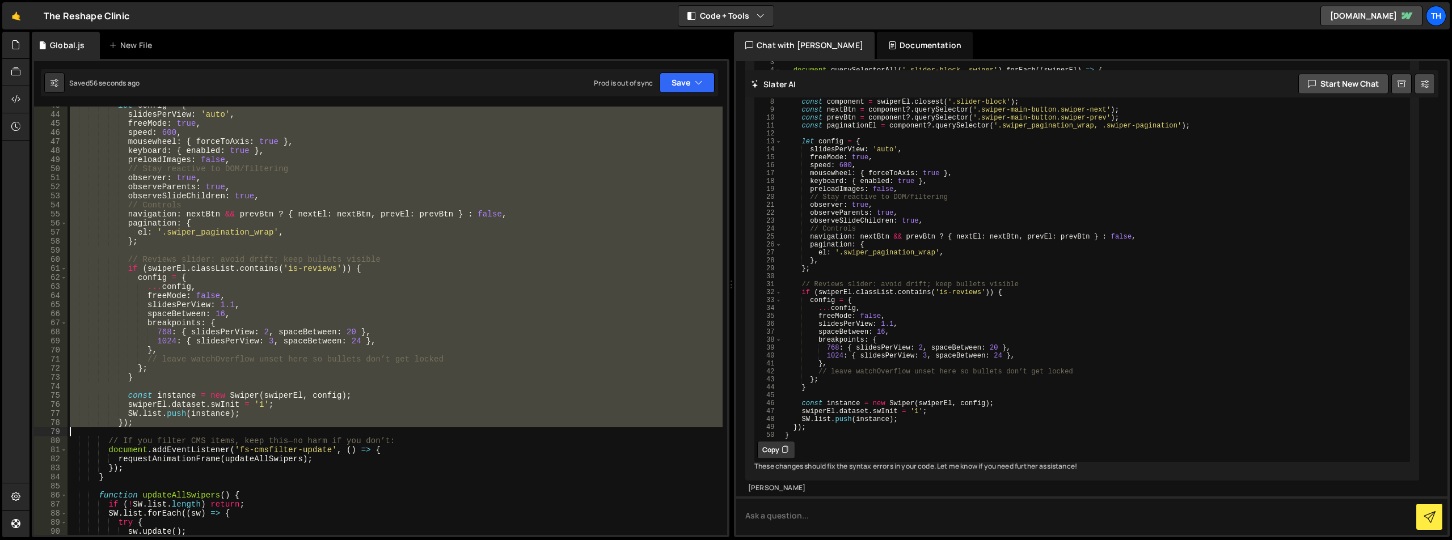
drag, startPoint x: 87, startPoint y: 158, endPoint x: 214, endPoint y: 433, distance: 302.4
click at [214, 433] on div "let config = { slidesPerView : 'auto' , freeMode : true , speed : 600 , mousewh…" at bounding box center [394, 324] width 655 height 447
paste textarea "}"
type textarea "}"
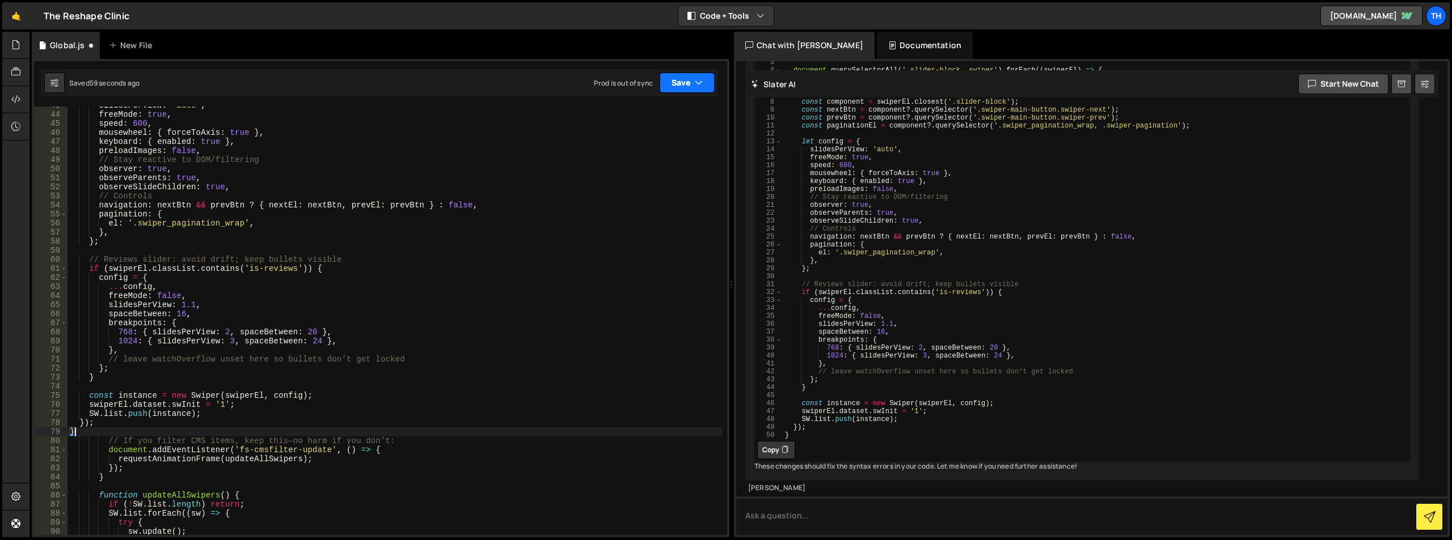
click at [696, 80] on icon "button" at bounding box center [699, 82] width 8 height 11
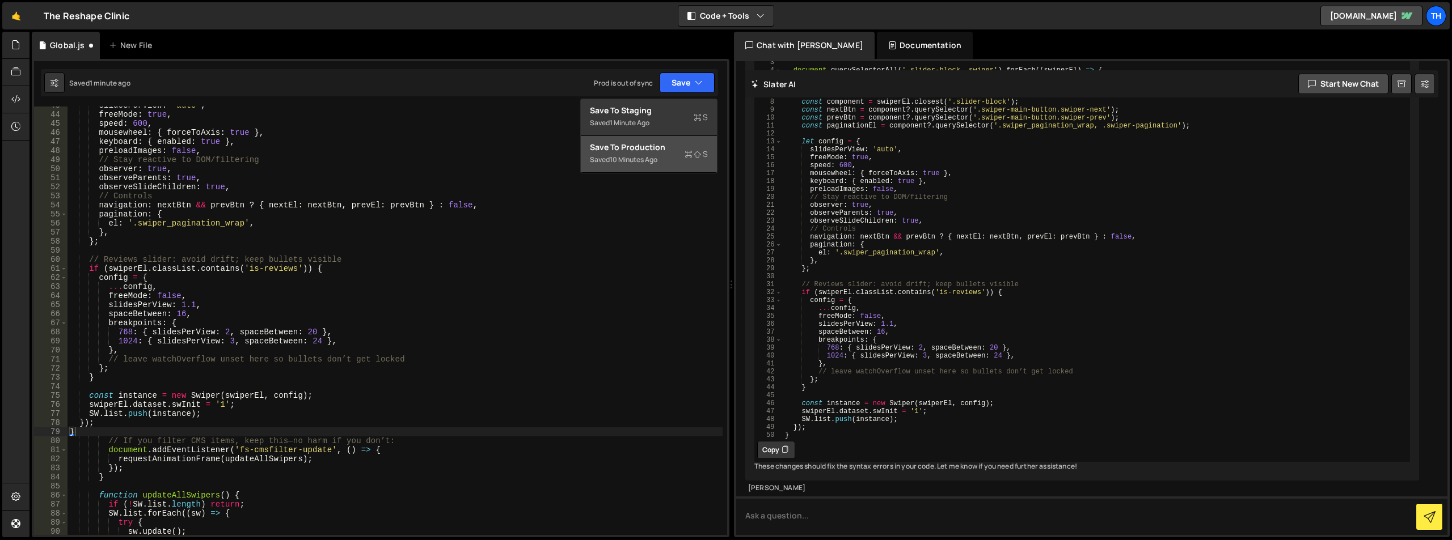
click at [644, 157] on div "10 minutes ago" at bounding box center [634, 160] width 48 height 10
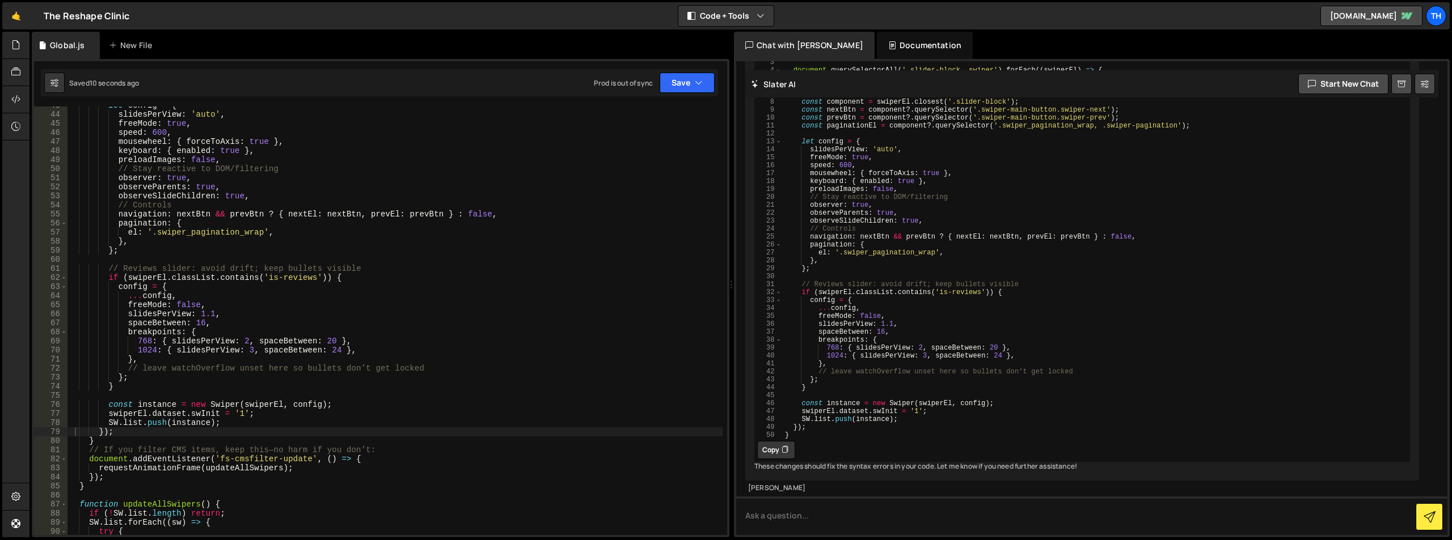
type textarea "...config,"
click at [889, 290] on div "function initSwipers ( ) { if ( ! window . Swiper ) return ; document . querySe…" at bounding box center [1095, 248] width 627 height 413
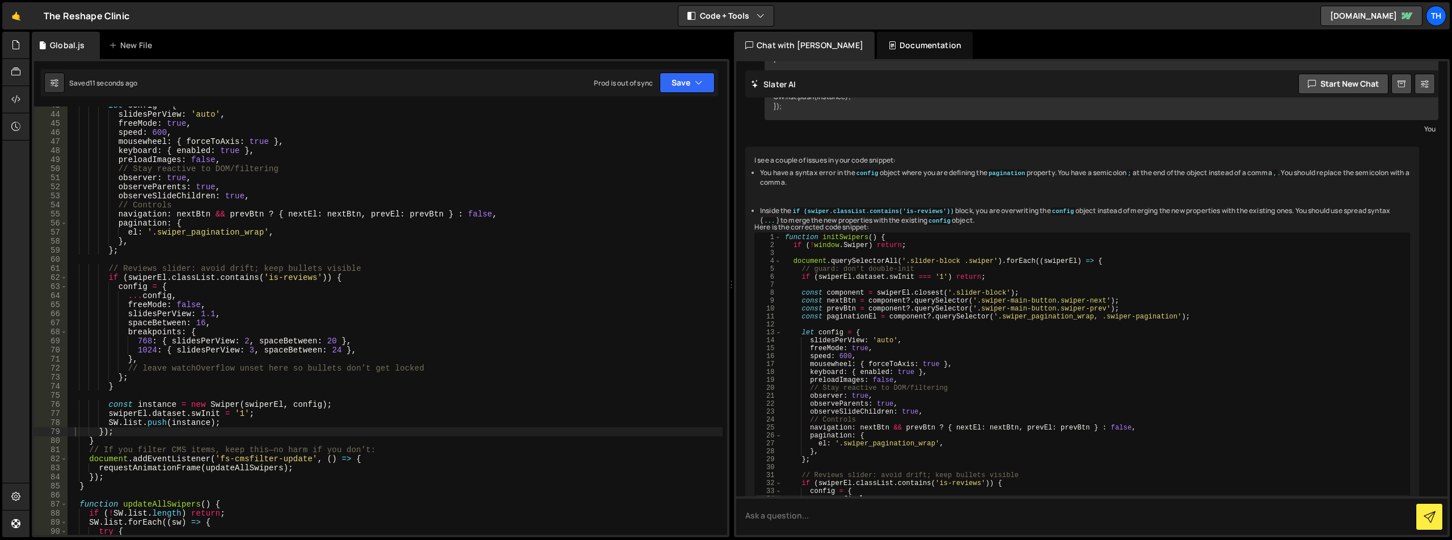
scroll to position [438, 0]
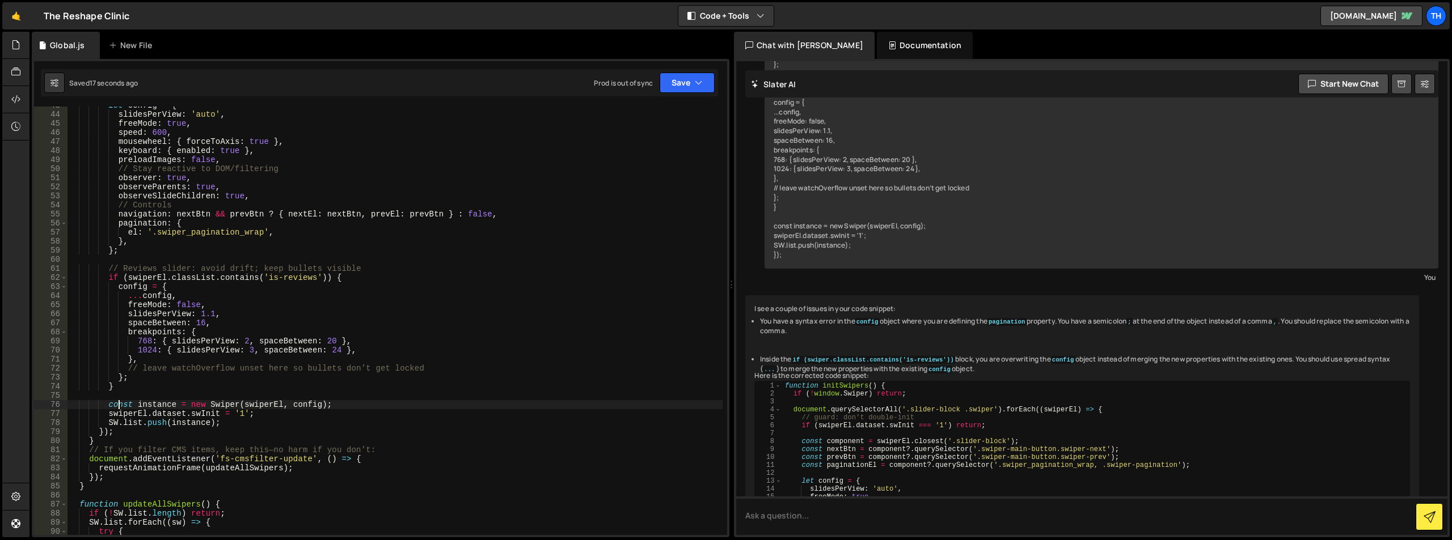
click at [116, 408] on div "let config = { slidesPerView : 'auto' , freeMode : true , speed : 600 , mousewh…" at bounding box center [394, 324] width 655 height 447
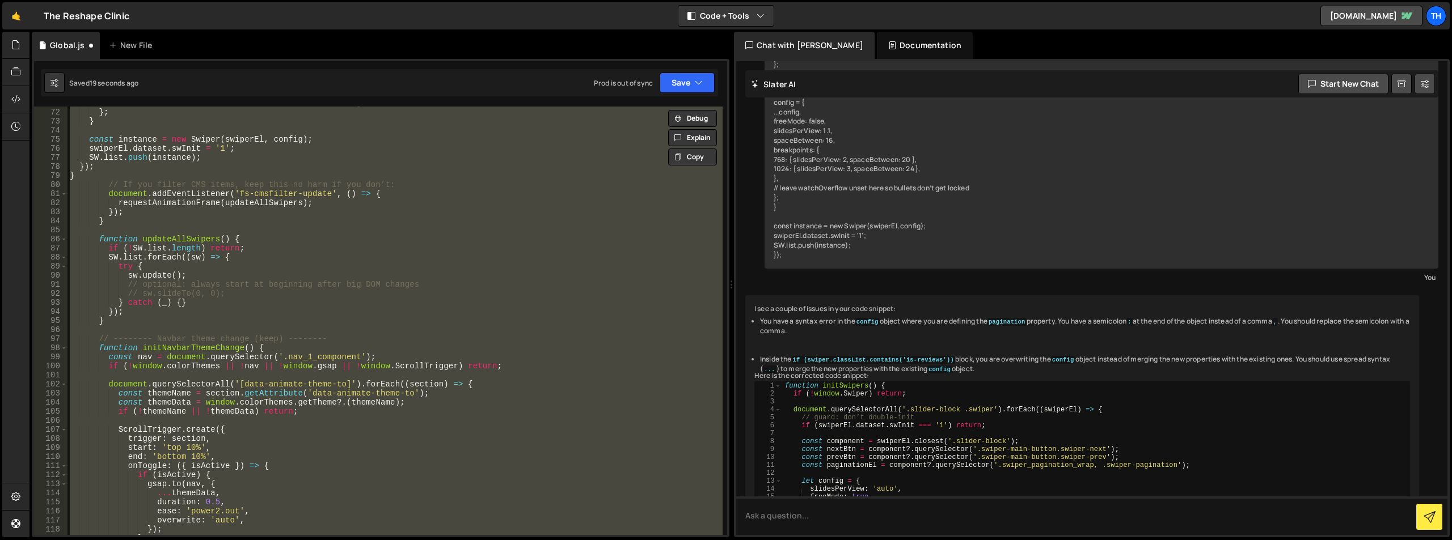
scroll to position [405, 0]
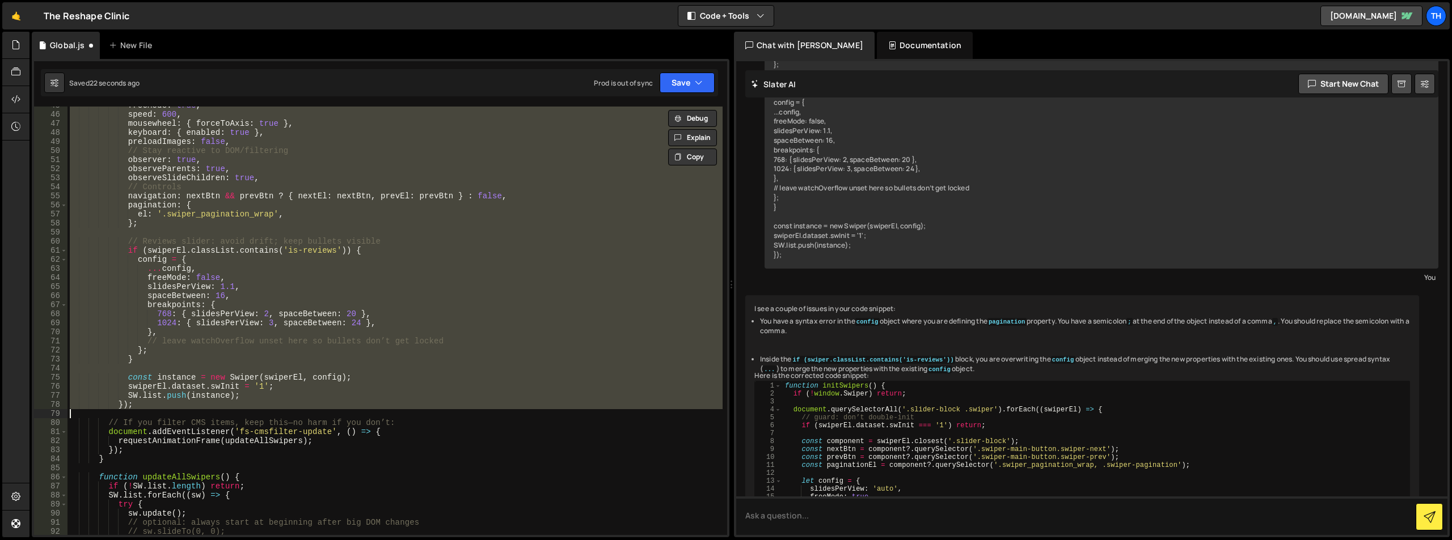
click at [230, 280] on div "freeMode : true , speed : 600 , mousewheel : { forceToAxis : true } , keyboard …" at bounding box center [394, 321] width 655 height 429
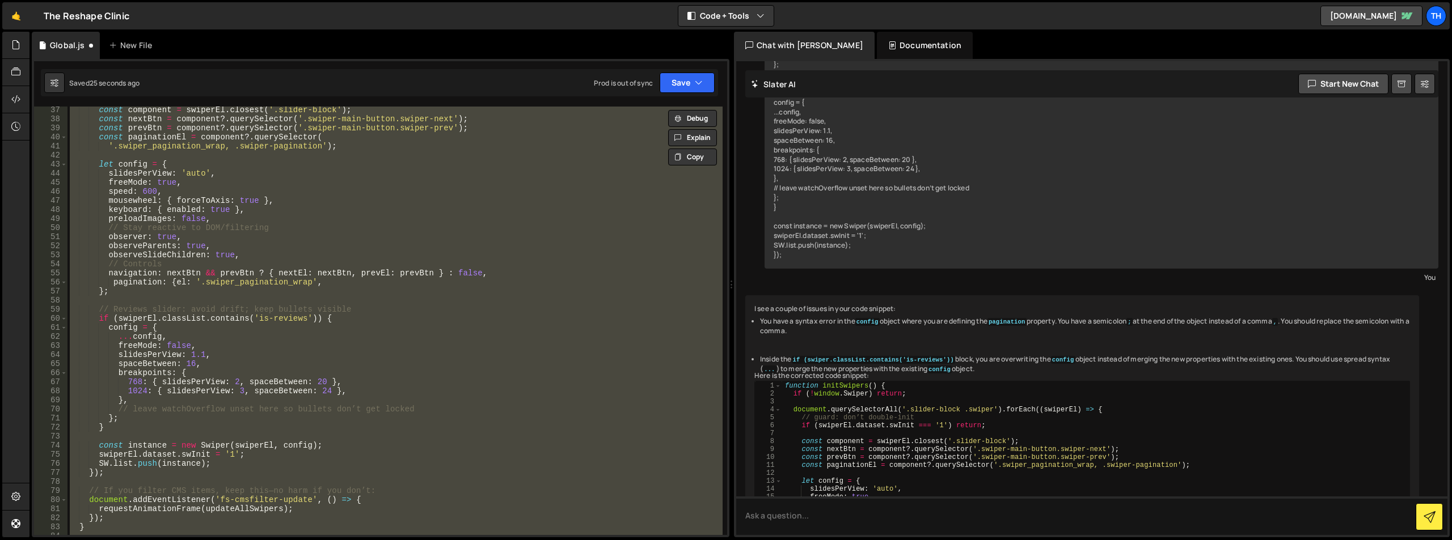
scroll to position [328, 0]
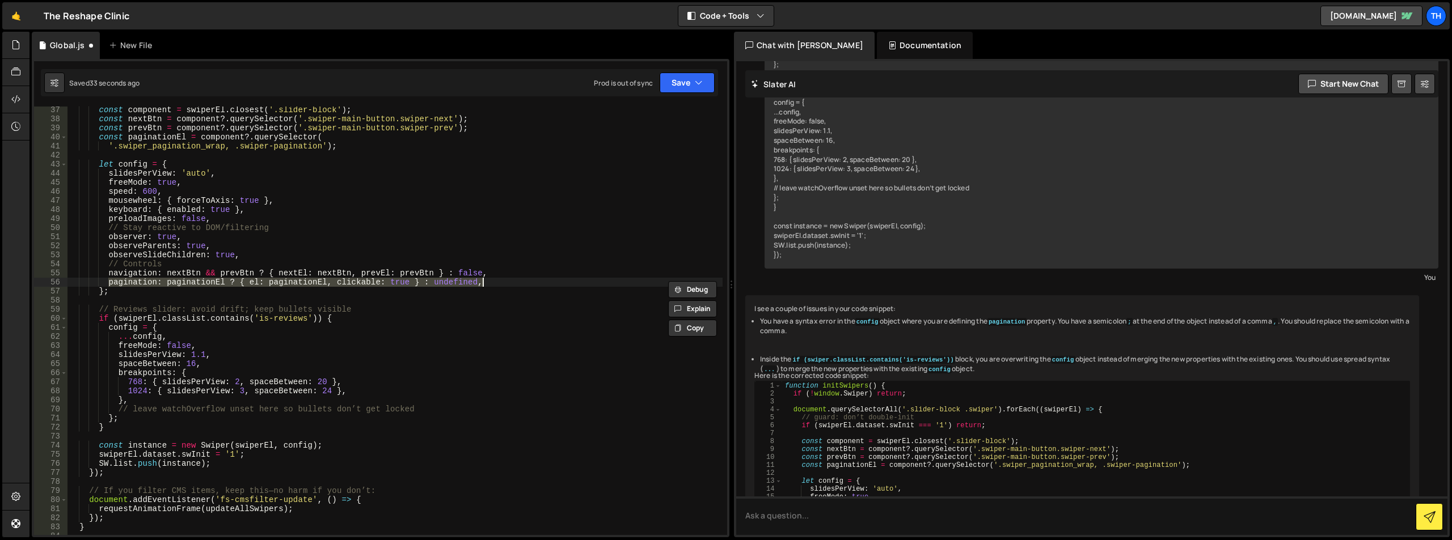
click at [611, 165] on div "const component = swiperEl . closest ( '.slider-block' ) ; const nextBtn = comp…" at bounding box center [394, 328] width 655 height 447
drag, startPoint x: 110, startPoint y: 281, endPoint x: 113, endPoint y: 289, distance: 8.1
click at [113, 289] on div "const component = swiperEl . closest ( '.slider-block' ) ; const nextBtn = comp…" at bounding box center [394, 328] width 655 height 447
paste textarea "})"
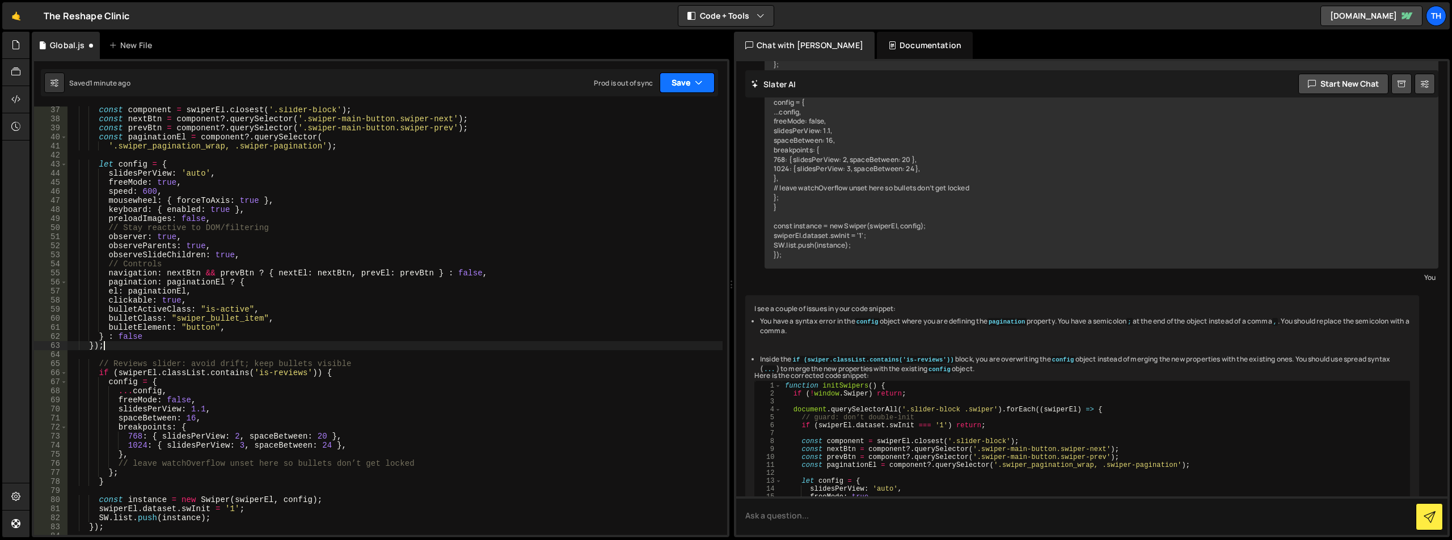
click at [695, 81] on icon "button" at bounding box center [699, 82] width 8 height 11
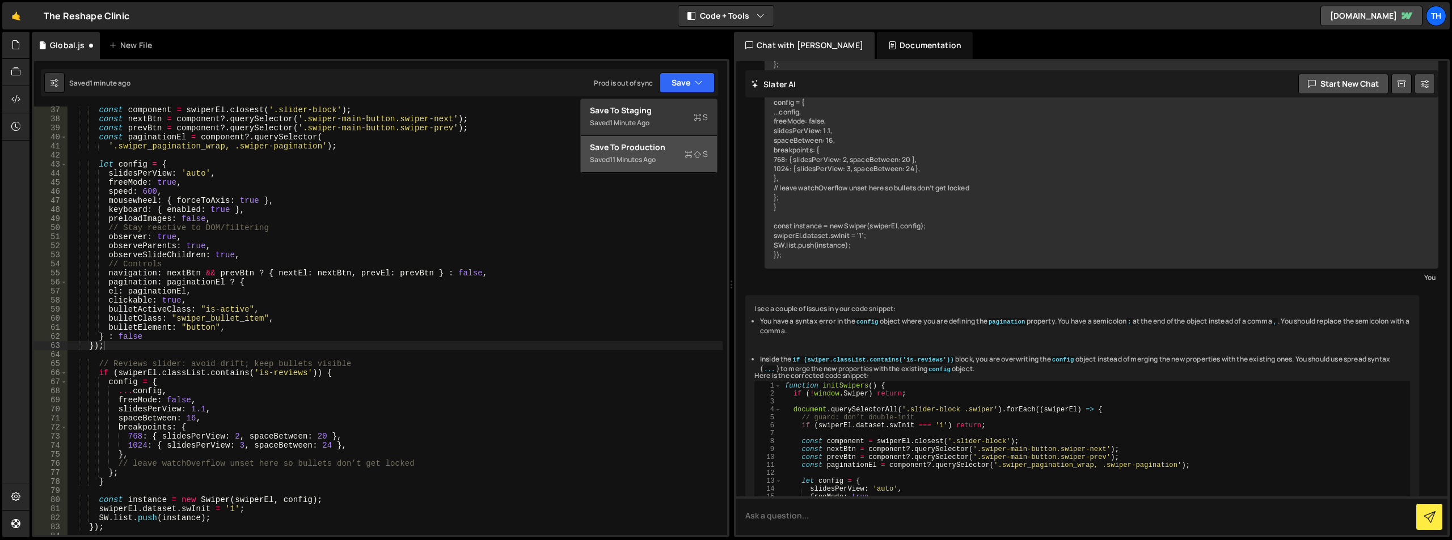
click at [674, 150] on div "Save to Production S" at bounding box center [649, 147] width 118 height 11
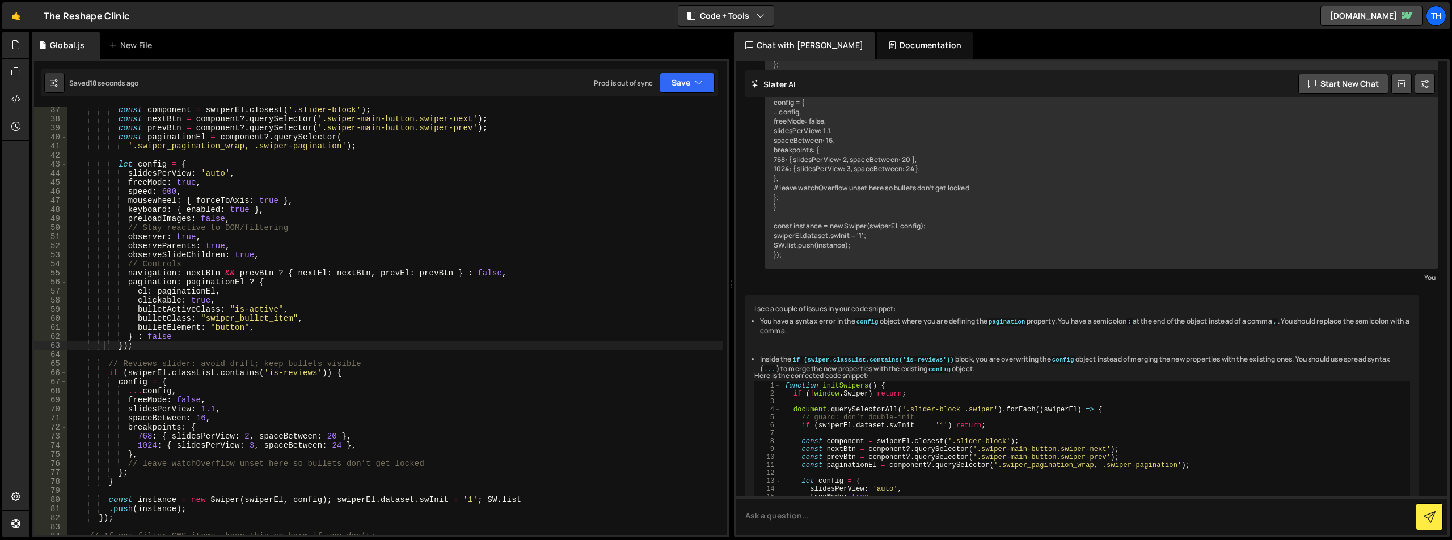
click at [197, 340] on div "const component = swiperEl . closest ( '.slider-block' ) ; const nextBtn = comp…" at bounding box center [394, 328] width 655 height 447
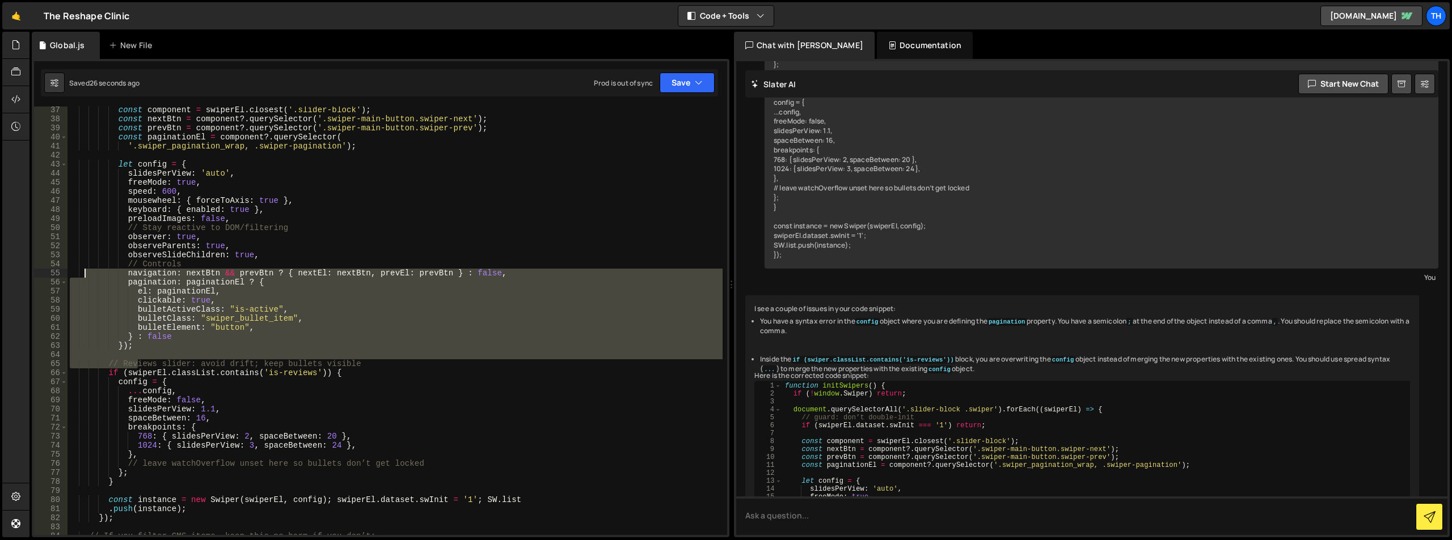
drag, startPoint x: 139, startPoint y: 364, endPoint x: 83, endPoint y: 276, distance: 105.1
click at [83, 276] on div "const component = swiperEl . closest ( '.slider-block' ) ; const nextBtn = comp…" at bounding box center [394, 328] width 655 height 447
click at [222, 281] on div "const component = swiperEl . closest ( '.slider-block' ) ; const nextBtn = comp…" at bounding box center [394, 321] width 655 height 429
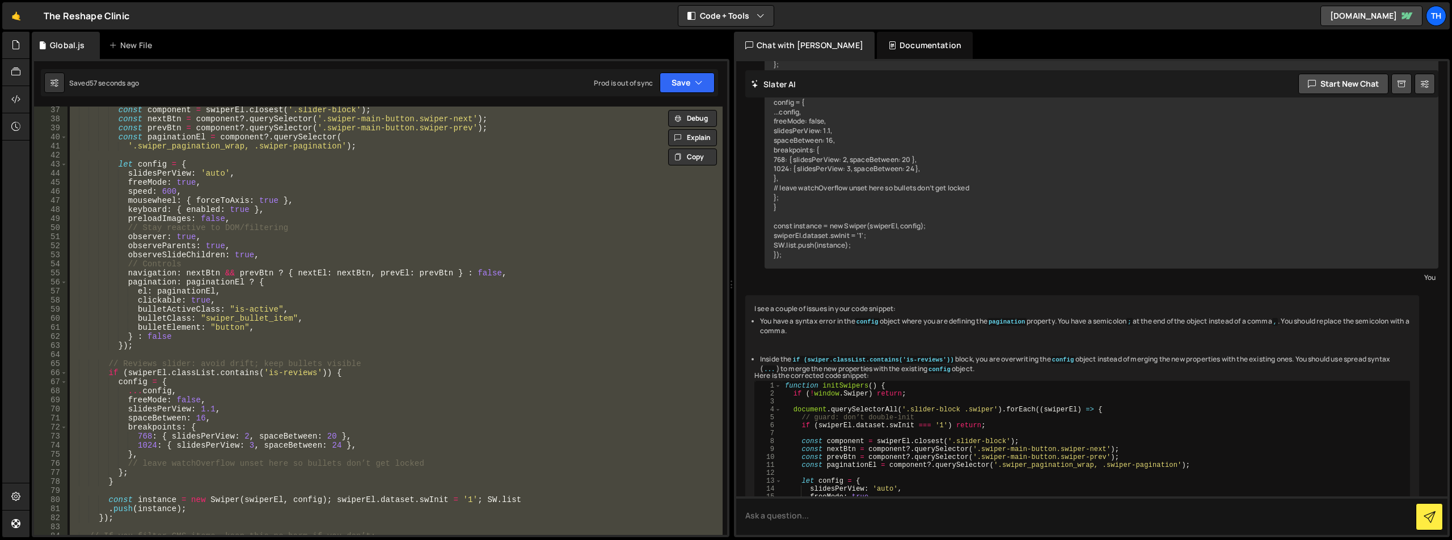
click at [299, 252] on div "const component = swiperEl . closest ( '.slider-block' ) ; const nextBtn = comp…" at bounding box center [394, 321] width 655 height 429
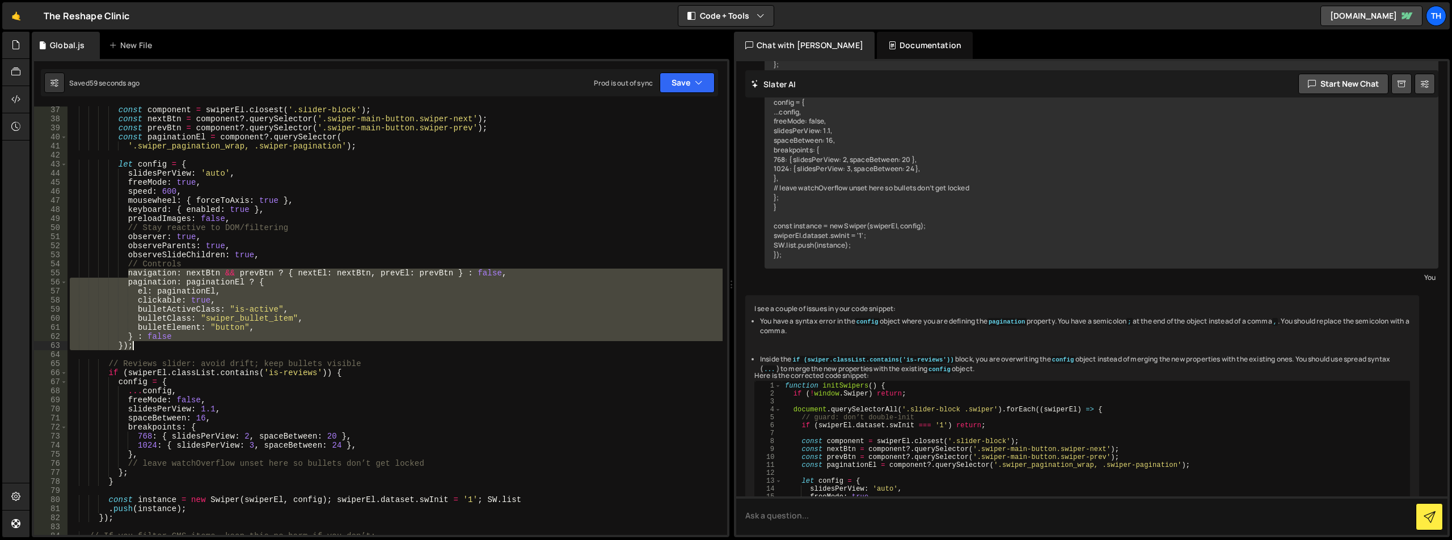
drag, startPoint x: 148, startPoint y: 306, endPoint x: 177, endPoint y: 344, distance: 47.6
click at [177, 344] on div "const component = swiperEl . closest ( '.slider-block' ) ; const nextBtn = comp…" at bounding box center [394, 328] width 655 height 447
paste textarea
click at [139, 340] on div "const component = swiperEl . closest ( '.slider-block' ) ; const nextBtn = comp…" at bounding box center [394, 321] width 655 height 429
drag, startPoint x: 140, startPoint y: 349, endPoint x: 1, endPoint y: 274, distance: 157.8
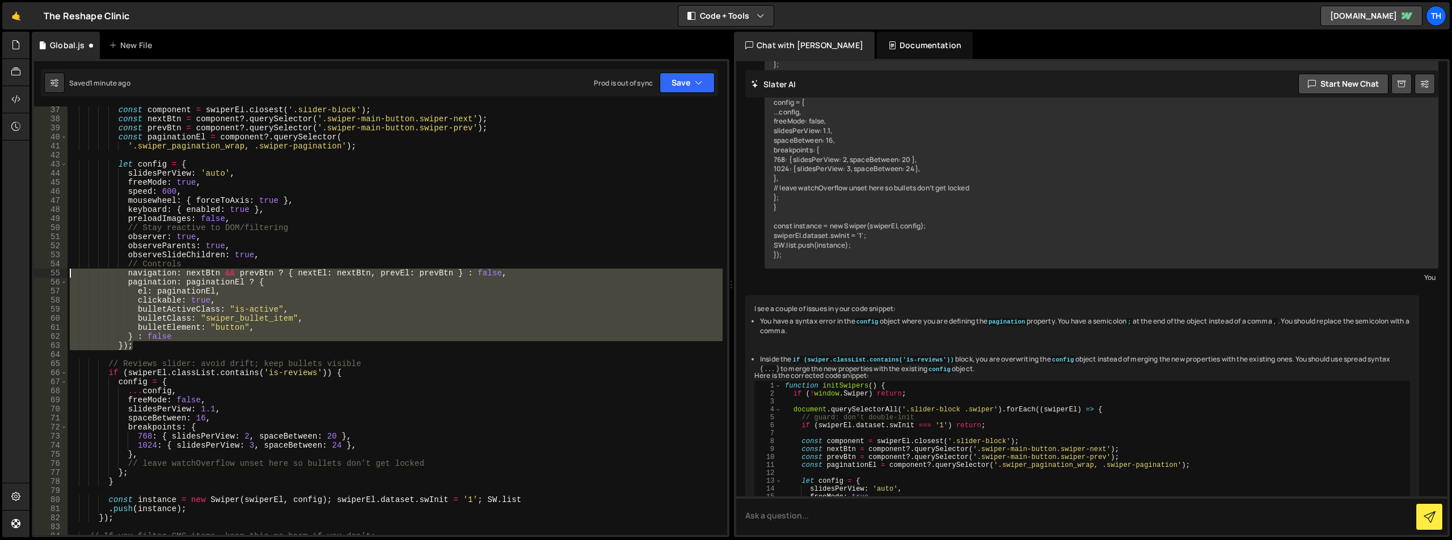
click at [1, 274] on div "Hold on a sec... Are you certain you wish to leave this page? Any changes you'v…" at bounding box center [726, 270] width 1452 height 540
paste textarea "});"
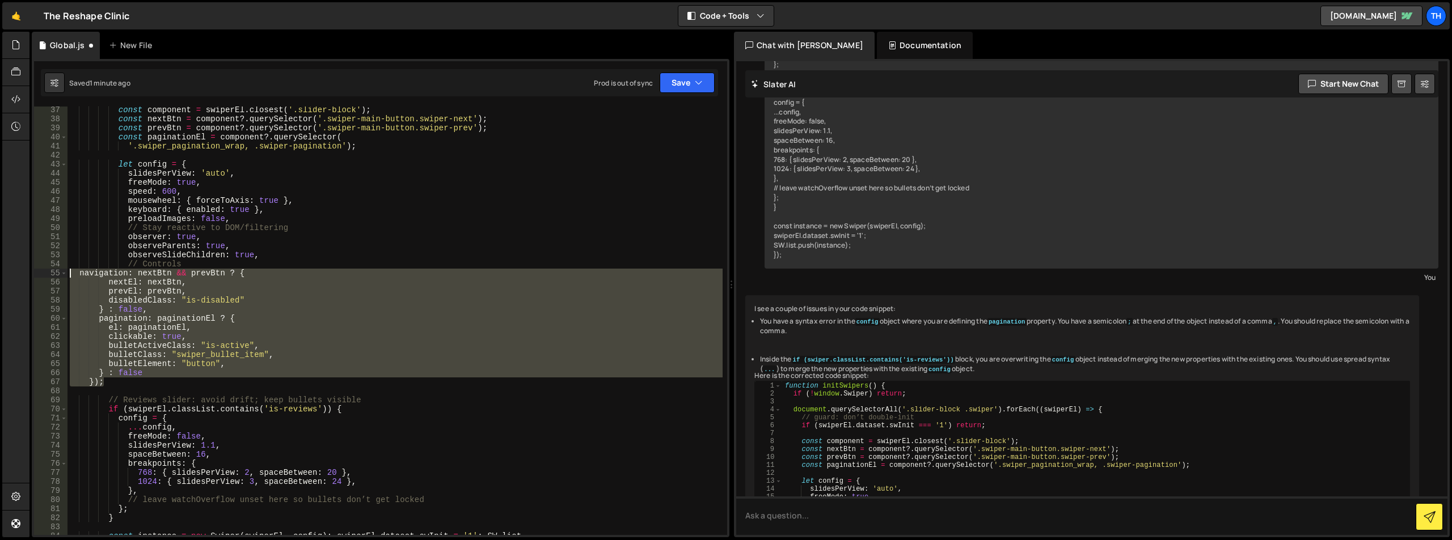
drag, startPoint x: 107, startPoint y: 382, endPoint x: 39, endPoint y: 269, distance: 131.8
click at [39, 269] on div "}); 37 38 39 40 41 42 43 44 45 46 47 48 49 50 51 52 53 54 55 56 57 58 59 60 61 …" at bounding box center [380, 321] width 693 height 429
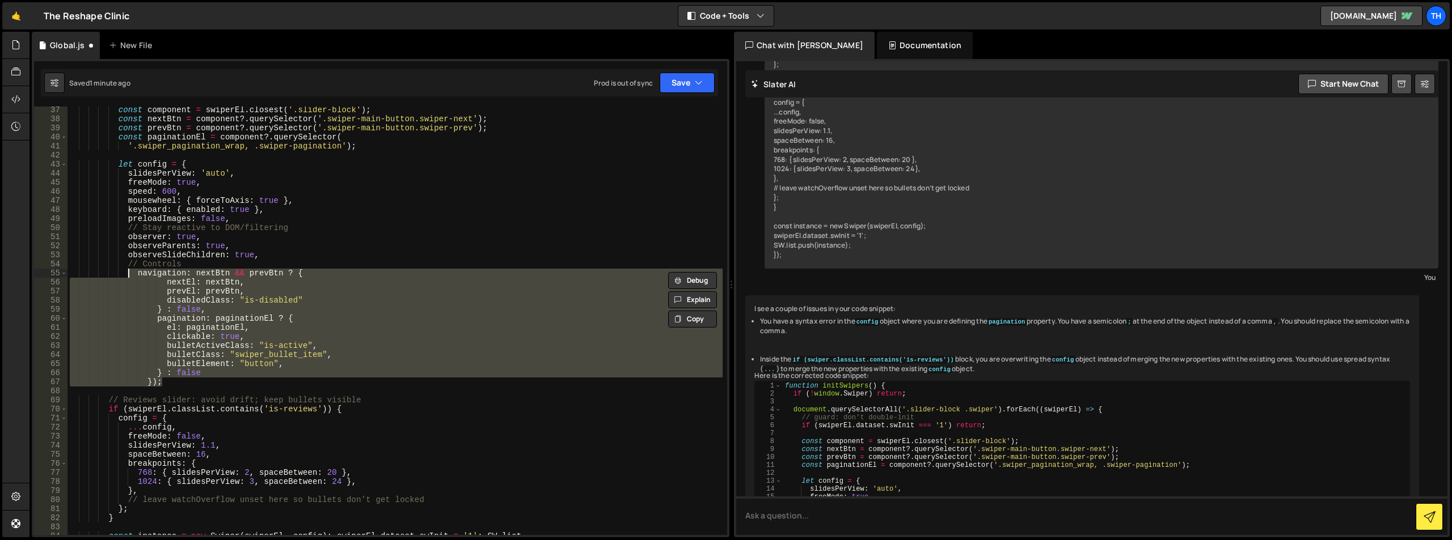
click at [162, 295] on div "const component = swiperEl . closest ( '.slider-block' ) ; const nextBtn = comp…" at bounding box center [394, 321] width 655 height 429
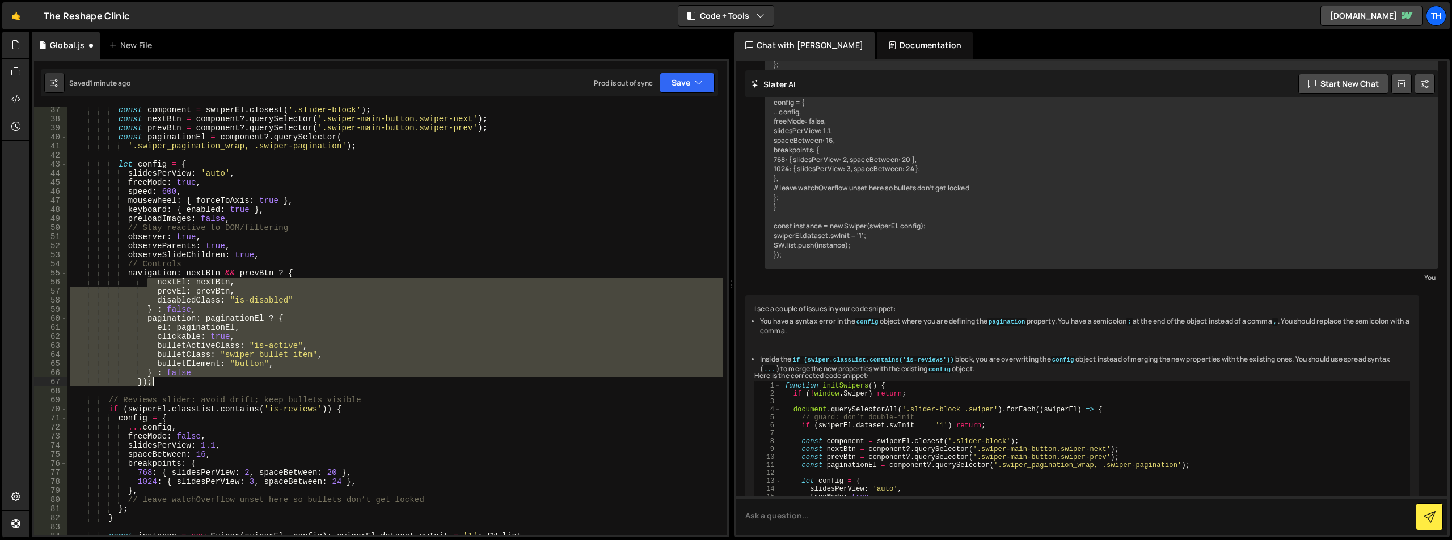
drag, startPoint x: 147, startPoint y: 285, endPoint x: 183, endPoint y: 381, distance: 102.6
click at [183, 381] on div "const component = swiperEl . closest ( '.slider-block' ) ; const nextBtn = comp…" at bounding box center [394, 328] width 655 height 447
click at [329, 378] on div "const component = swiperEl . closest ( '.slider-block' ) ; const nextBtn = comp…" at bounding box center [394, 321] width 655 height 429
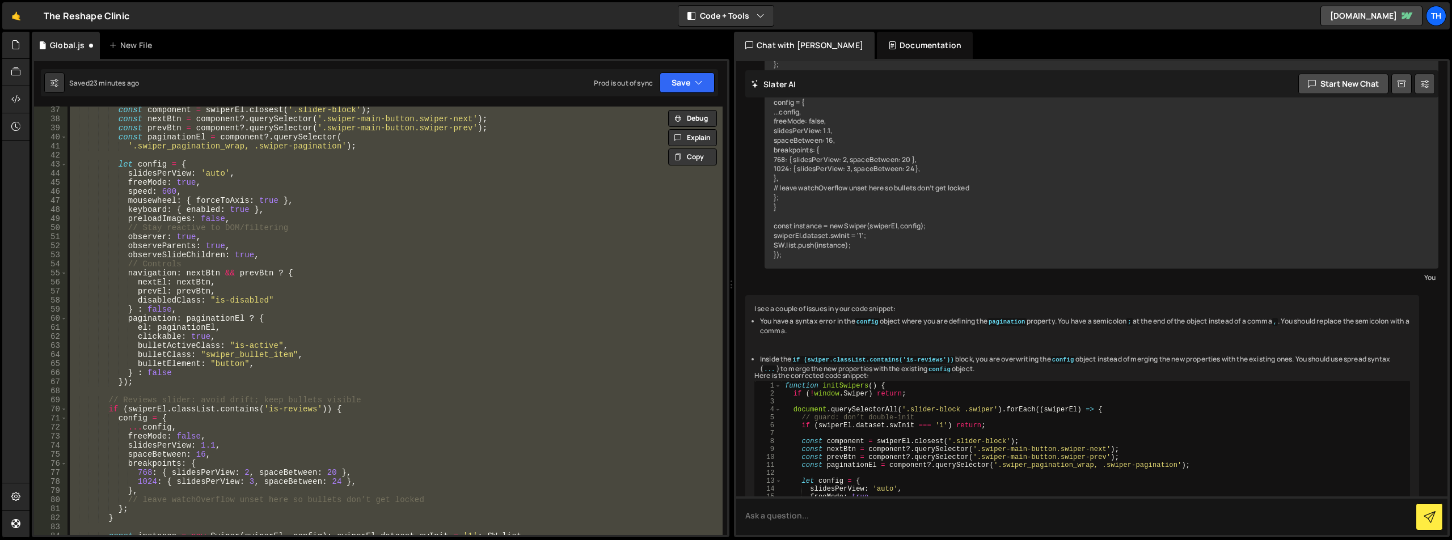
click at [391, 259] on div "const component = swiperEl . closest ( '.slider-block' ) ; const nextBtn = comp…" at bounding box center [394, 321] width 655 height 429
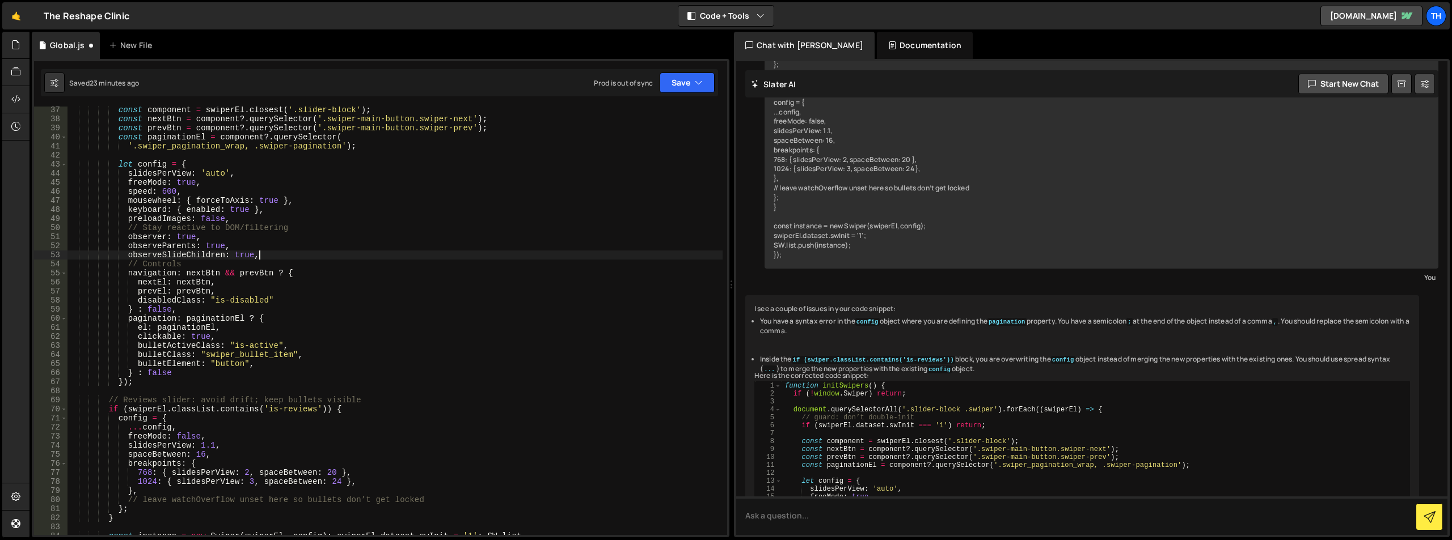
type textarea "})();"
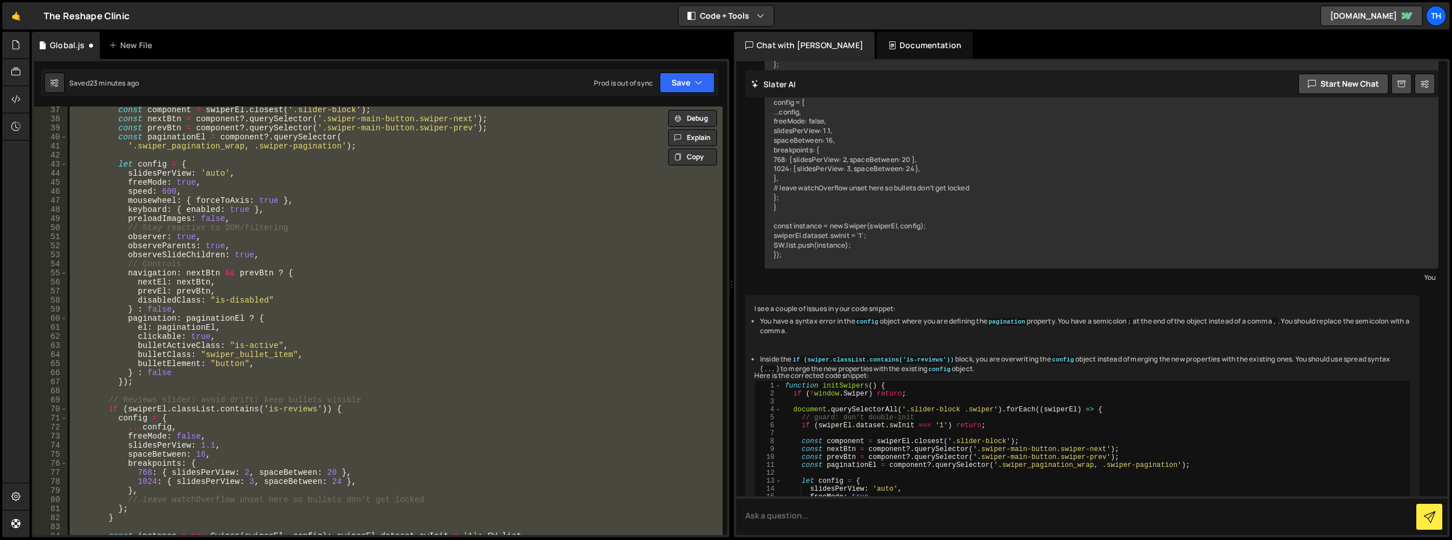
paste textarea
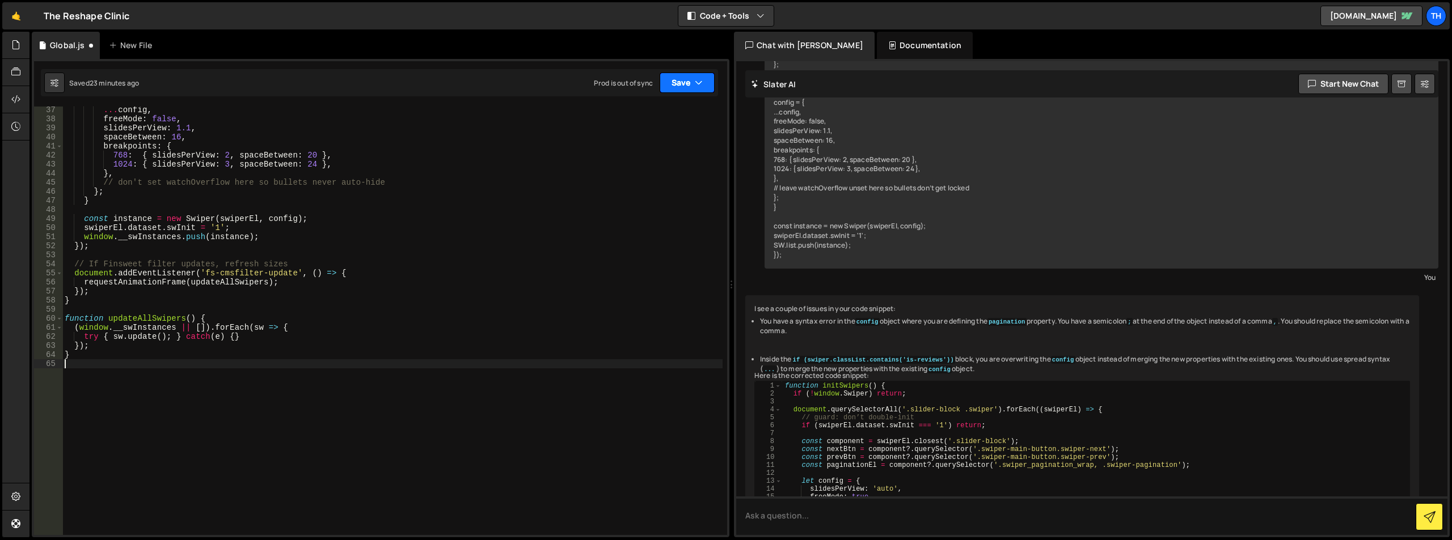
click at [678, 86] on button "Save" at bounding box center [687, 83] width 55 height 20
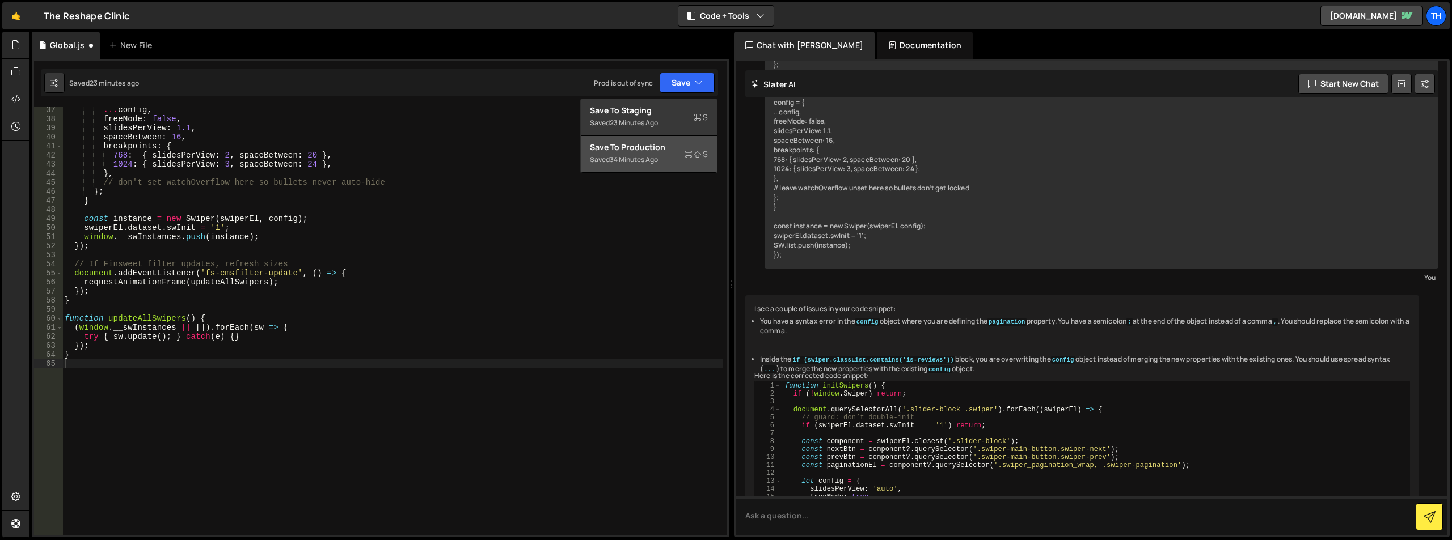
click at [663, 147] on div "Save to Production S" at bounding box center [649, 147] width 118 height 11
